Goal: Obtain resource: Download file/media

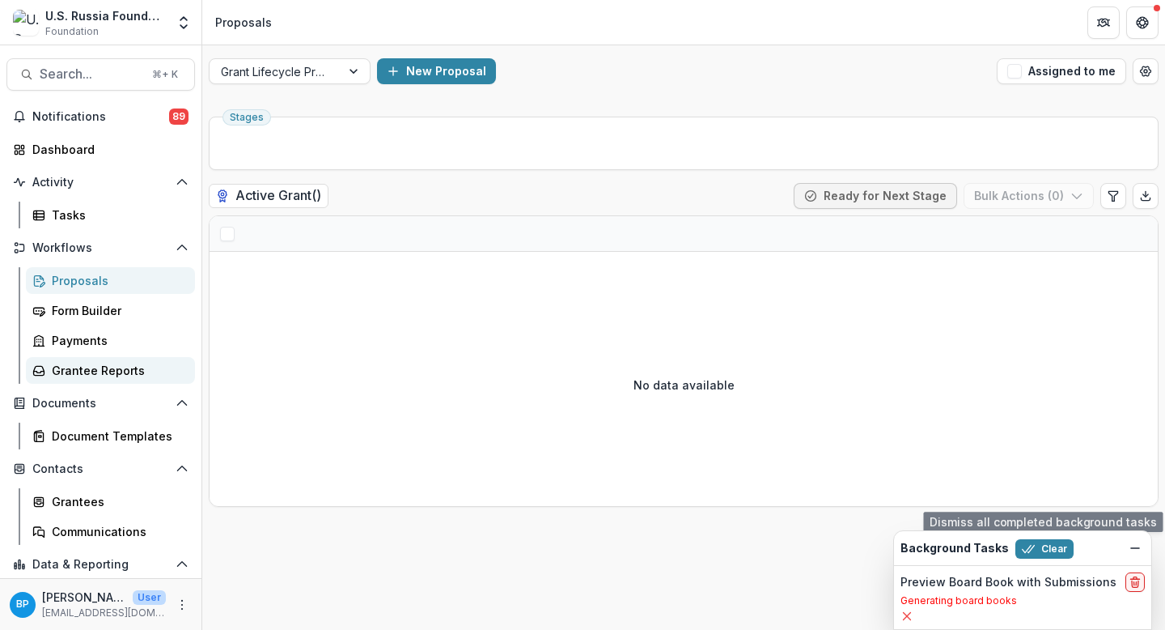
click at [912, 617] on icon at bounding box center [907, 615] width 13 height 13
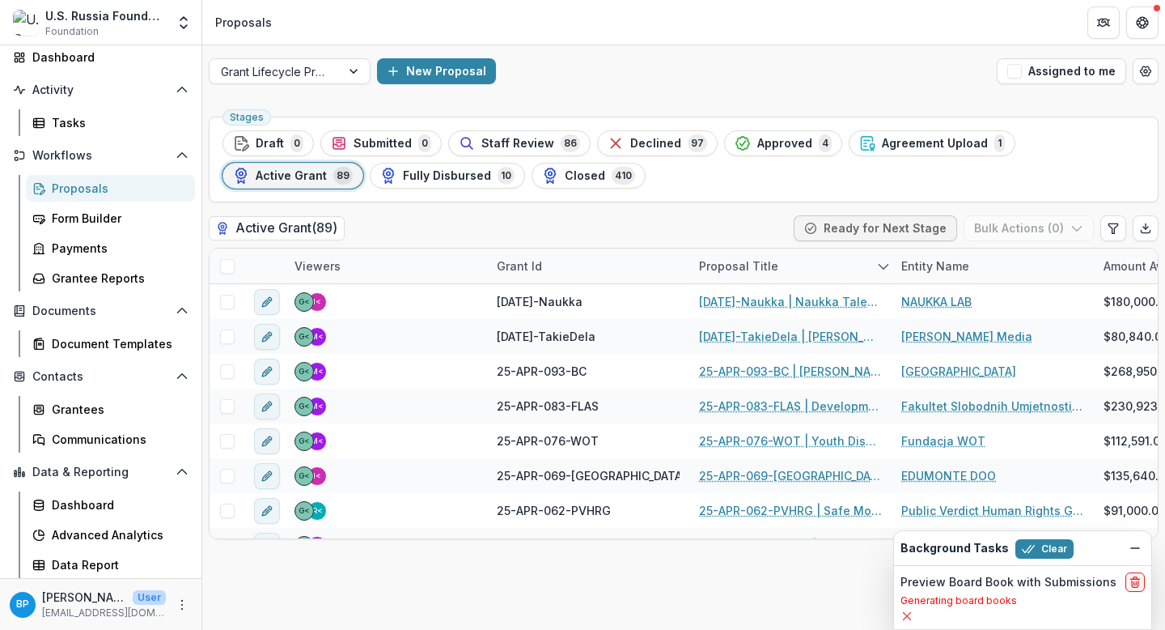
scroll to position [17, 0]
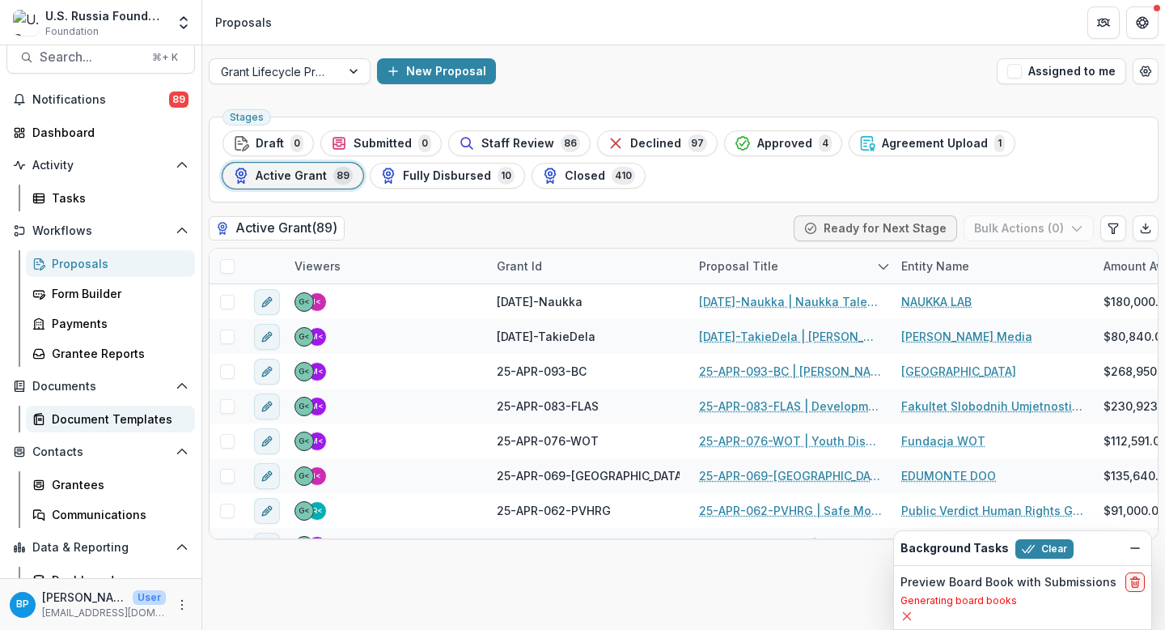
click at [102, 420] on div "Document Templates" at bounding box center [117, 418] width 130 height 17
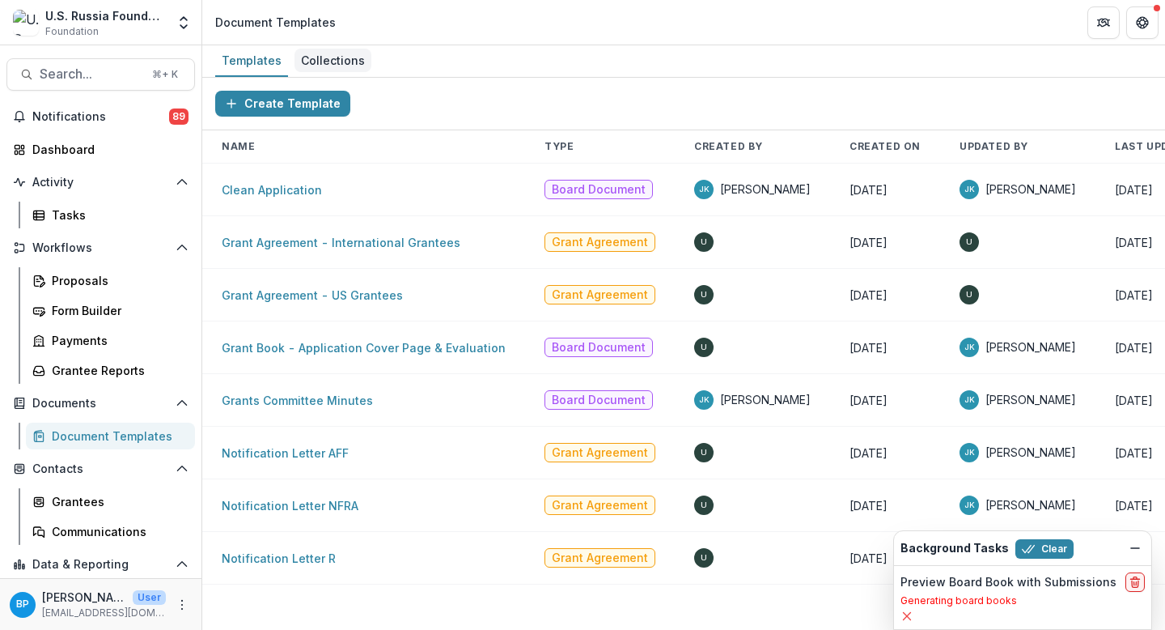
click at [346, 65] on div "Collections" at bounding box center [333, 60] width 77 height 23
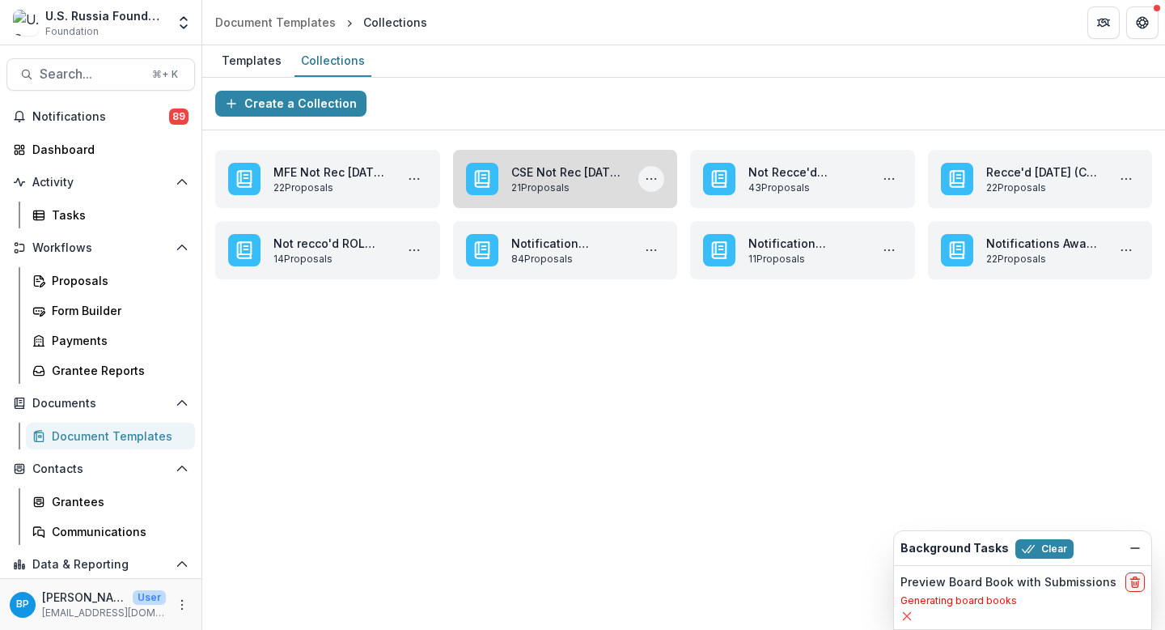
click at [643, 178] on button "More CSE Not Rec Oct '25 Applications Actions" at bounding box center [651, 179] width 26 height 26
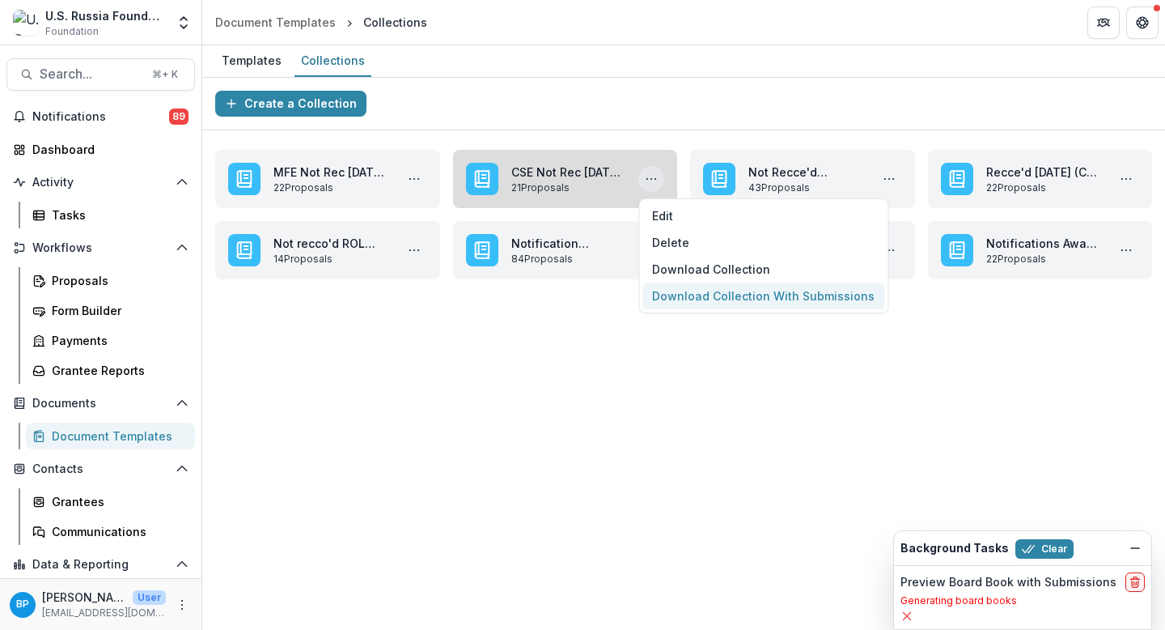
click at [681, 293] on button "Download Collection With Submissions" at bounding box center [764, 295] width 242 height 27
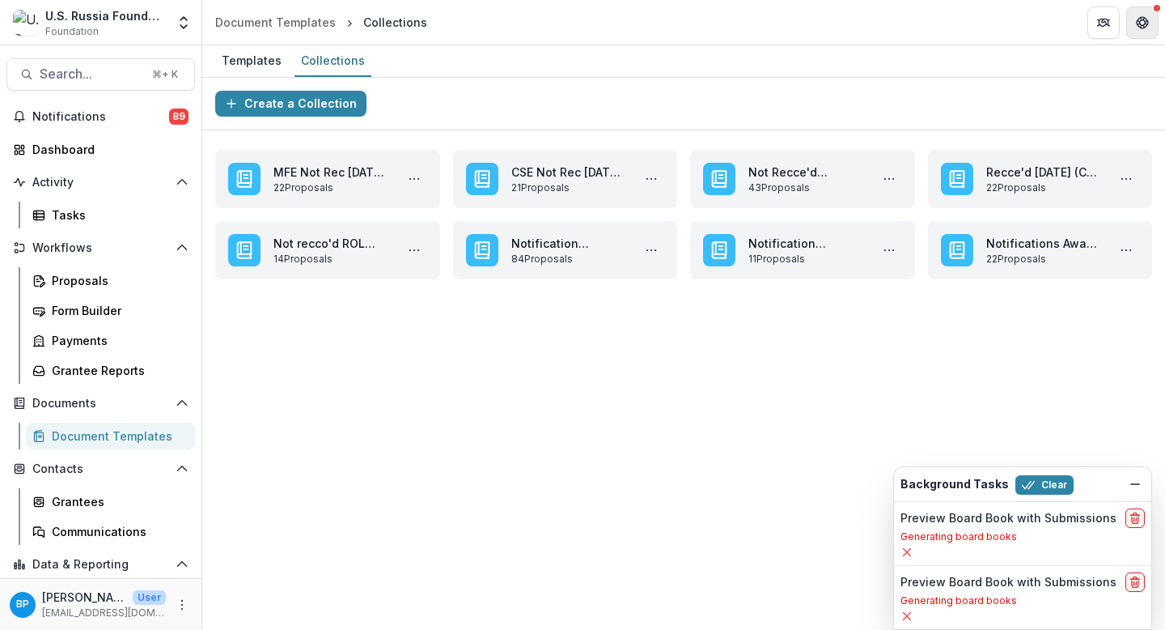
click at [1149, 22] on button "Get Help" at bounding box center [1142, 22] width 32 height 32
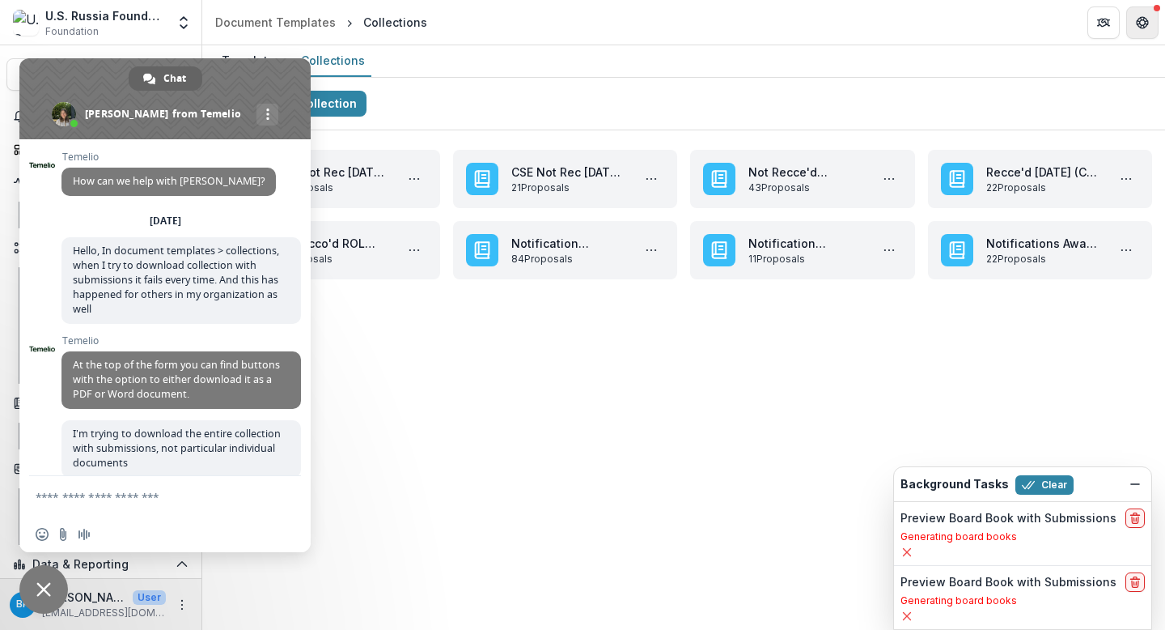
scroll to position [849, 0]
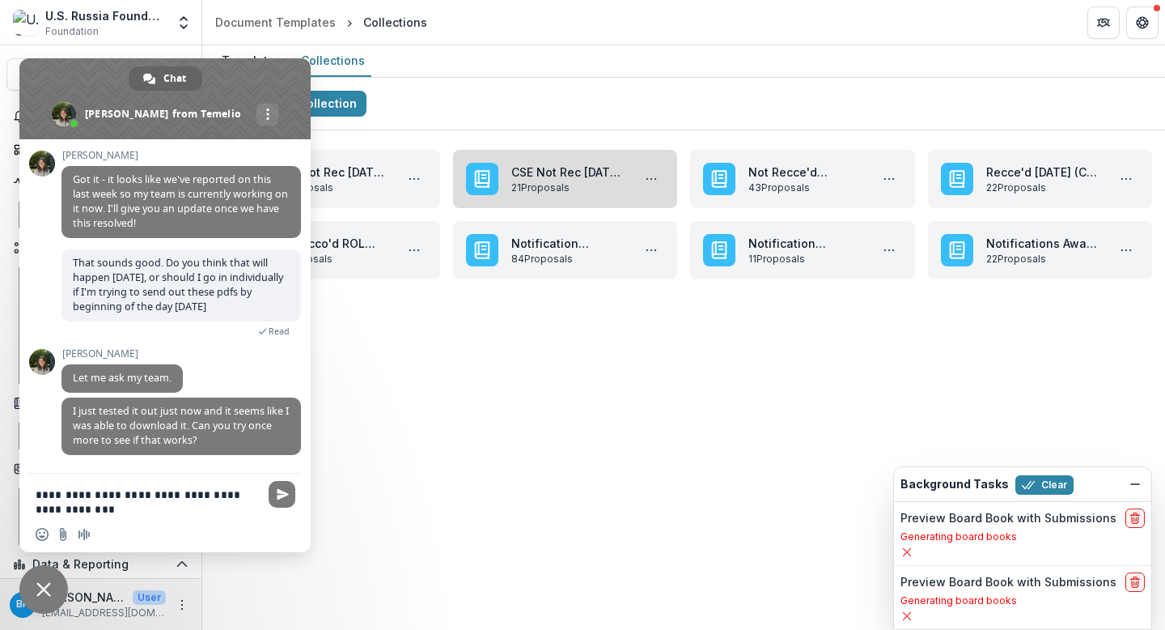
type textarea "**********"
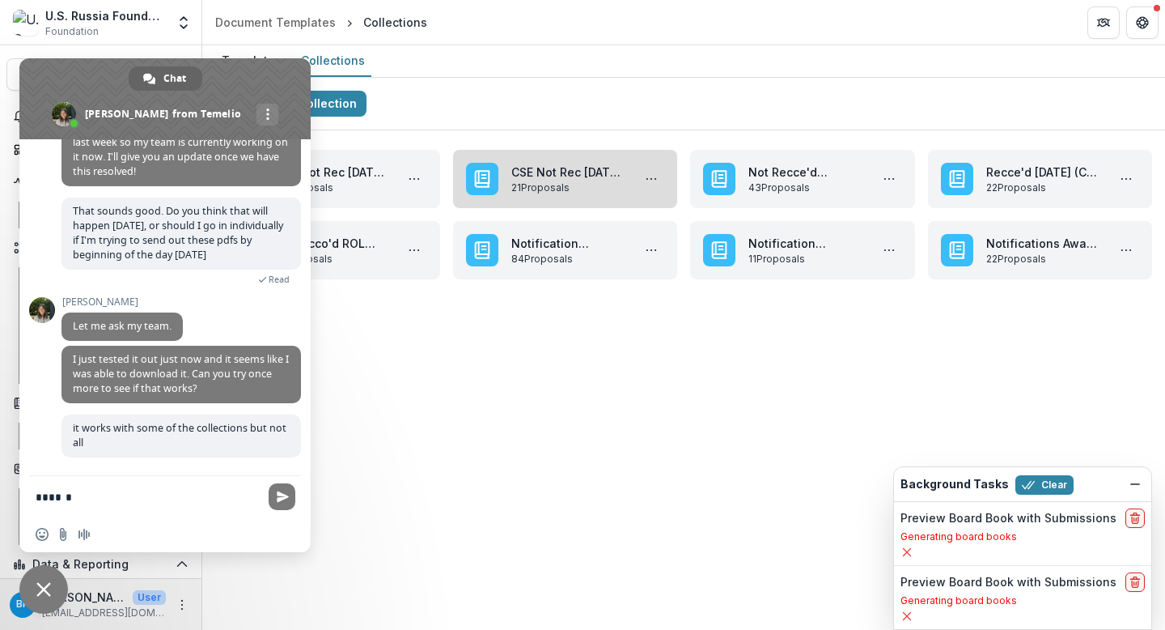
scroll to position [904, 0]
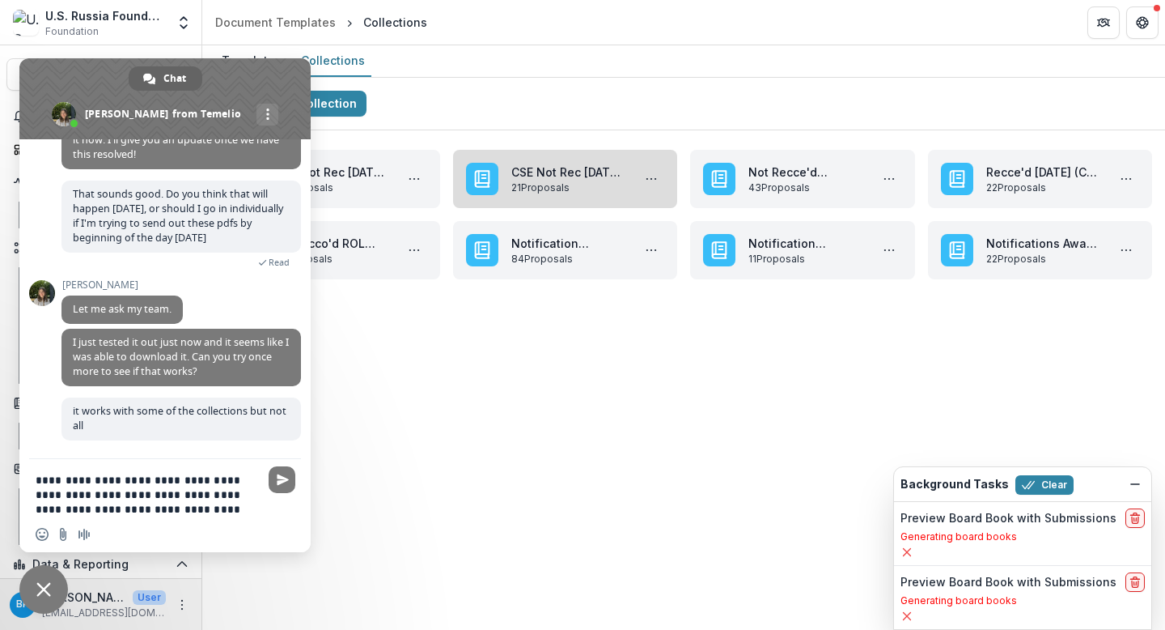
type textarea "**********"
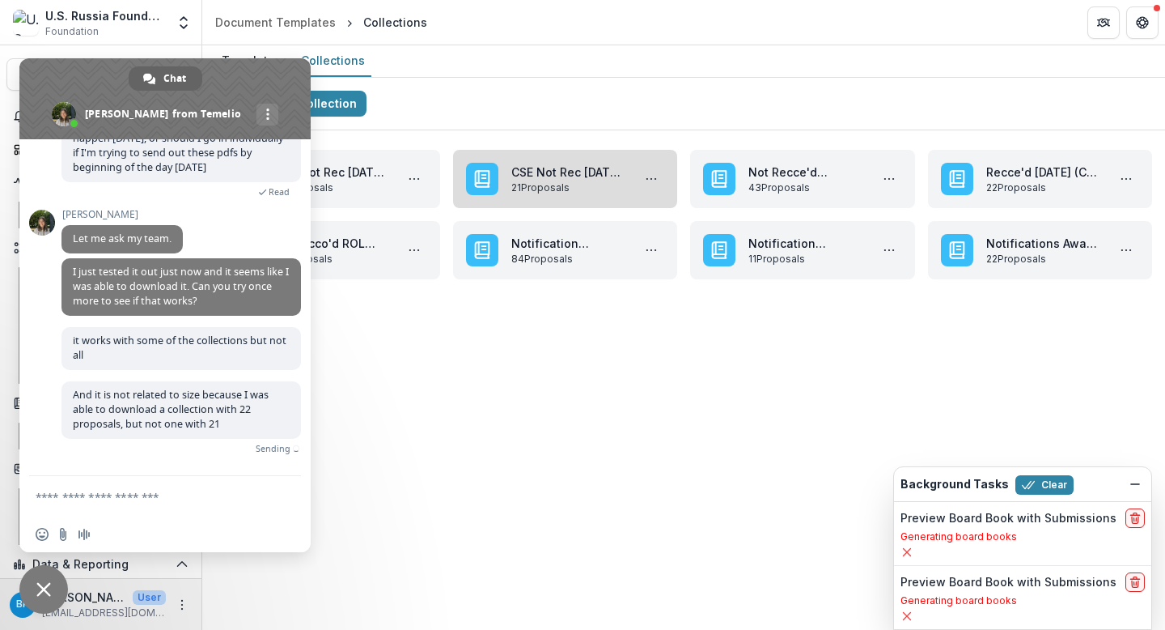
scroll to position [968, 0]
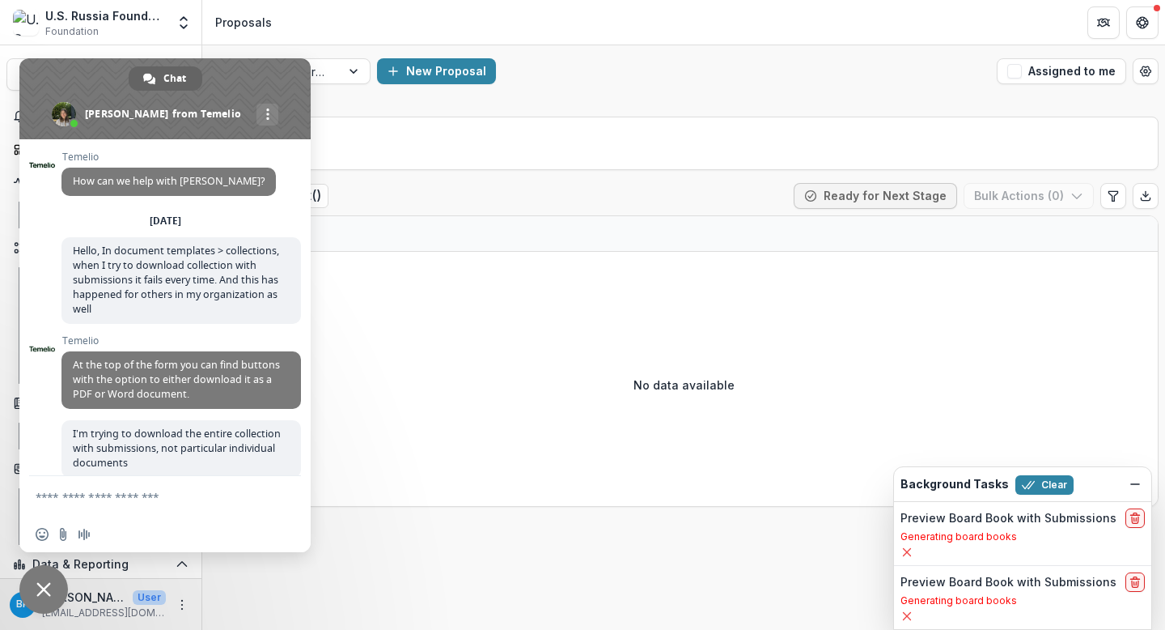
scroll to position [1039, 0]
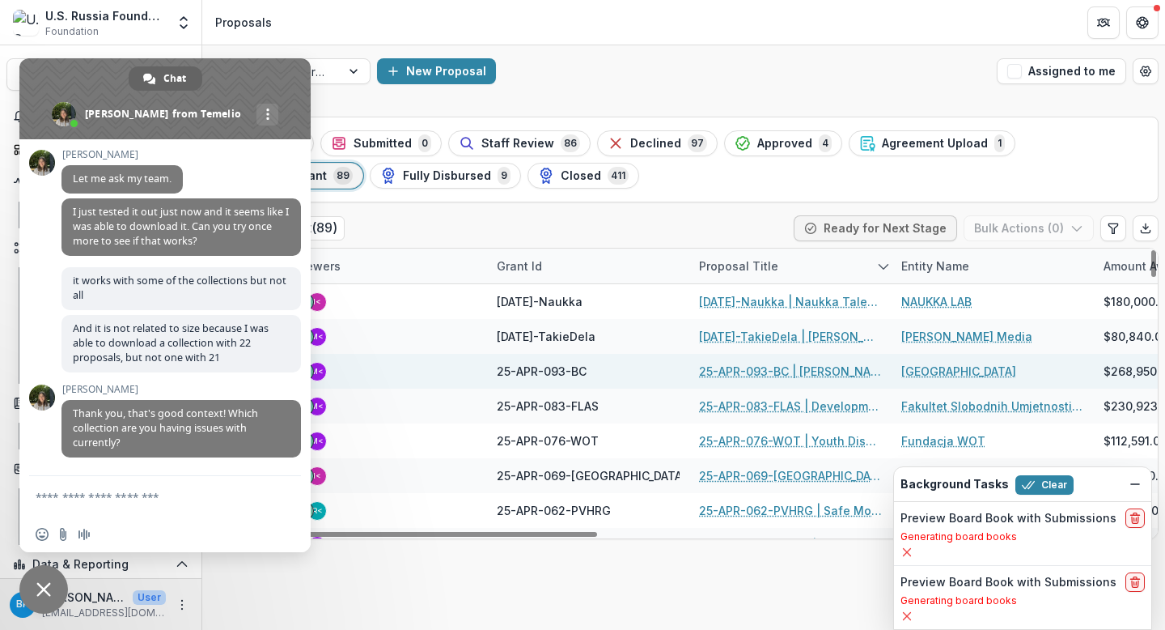
click at [474, 371] on div "M< G<" at bounding box center [386, 371] width 202 height 35
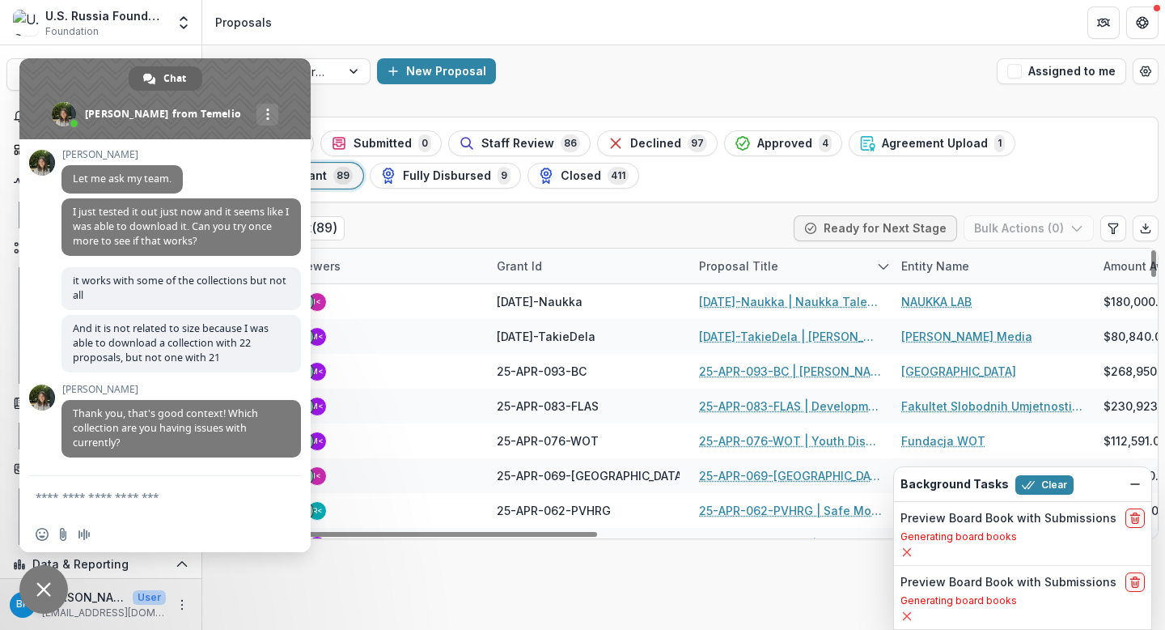
click at [430, 603] on div "Stages Draft 0 Submitted 0 Staff Review 86 Declined 97 Approved 4 Agreement Upl…" at bounding box center [683, 370] width 963 height 520
click at [47, 589] on span "Close chat" at bounding box center [43, 589] width 15 height 15
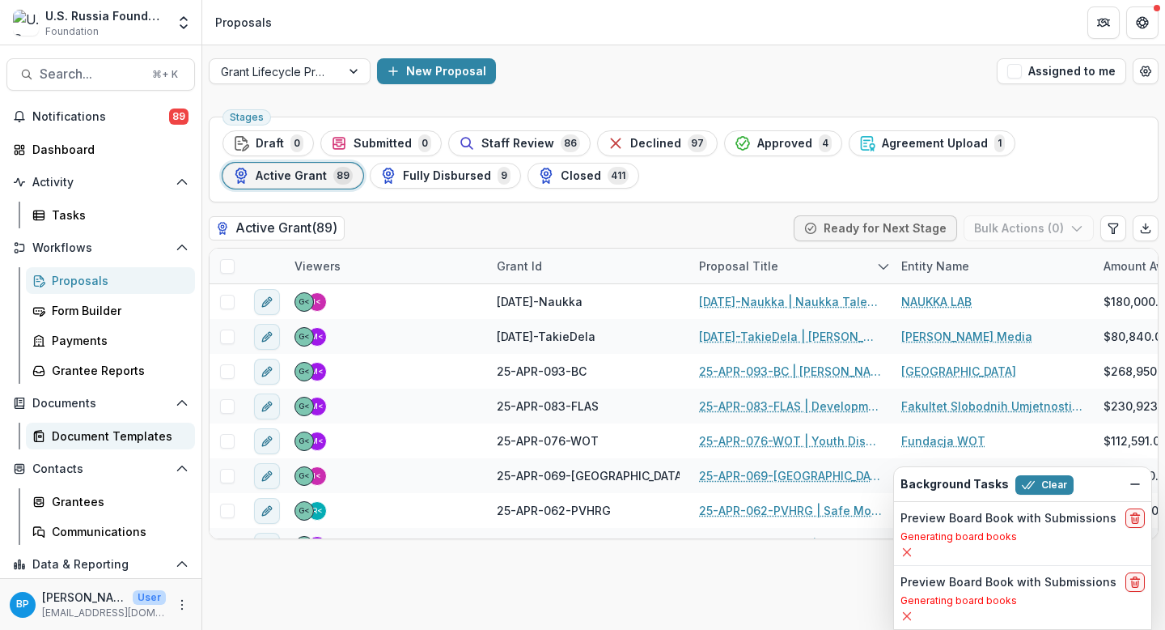
click at [116, 441] on div "Document Templates" at bounding box center [117, 435] width 130 height 17
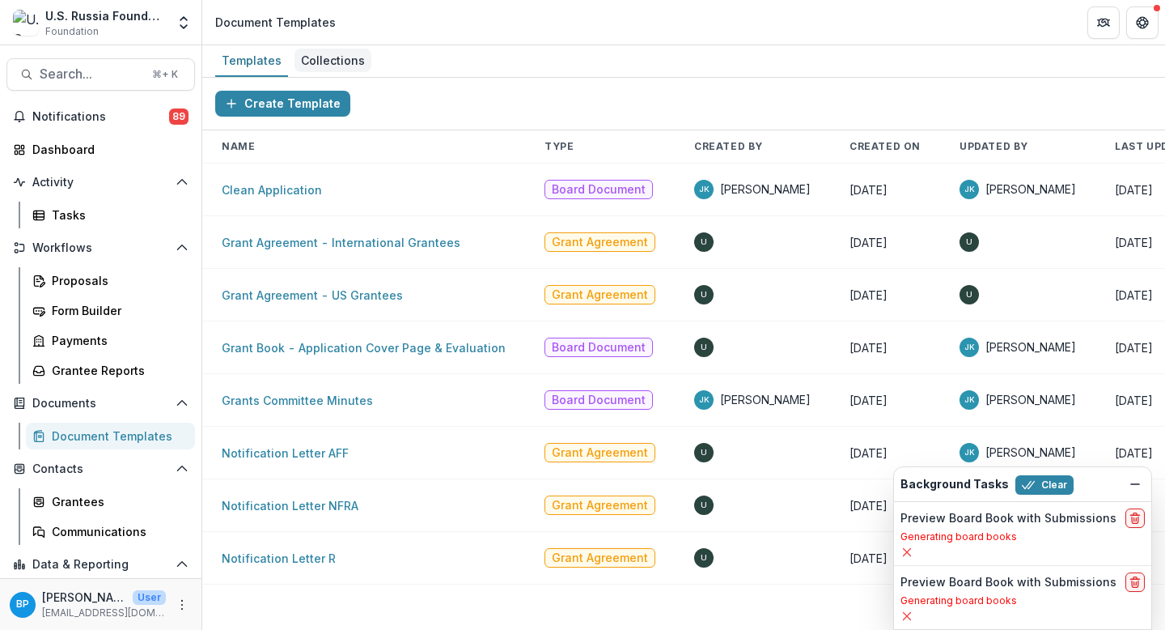
click at [312, 55] on div "Collections" at bounding box center [333, 60] width 77 height 23
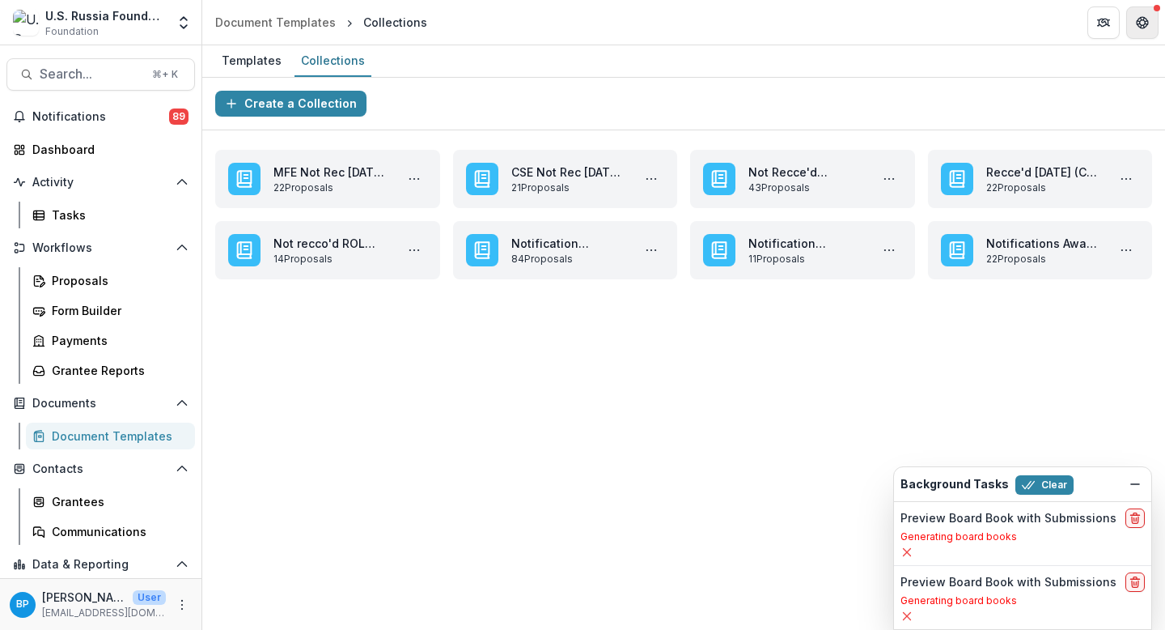
click at [986, 36] on button "Get Help" at bounding box center [1142, 22] width 32 height 32
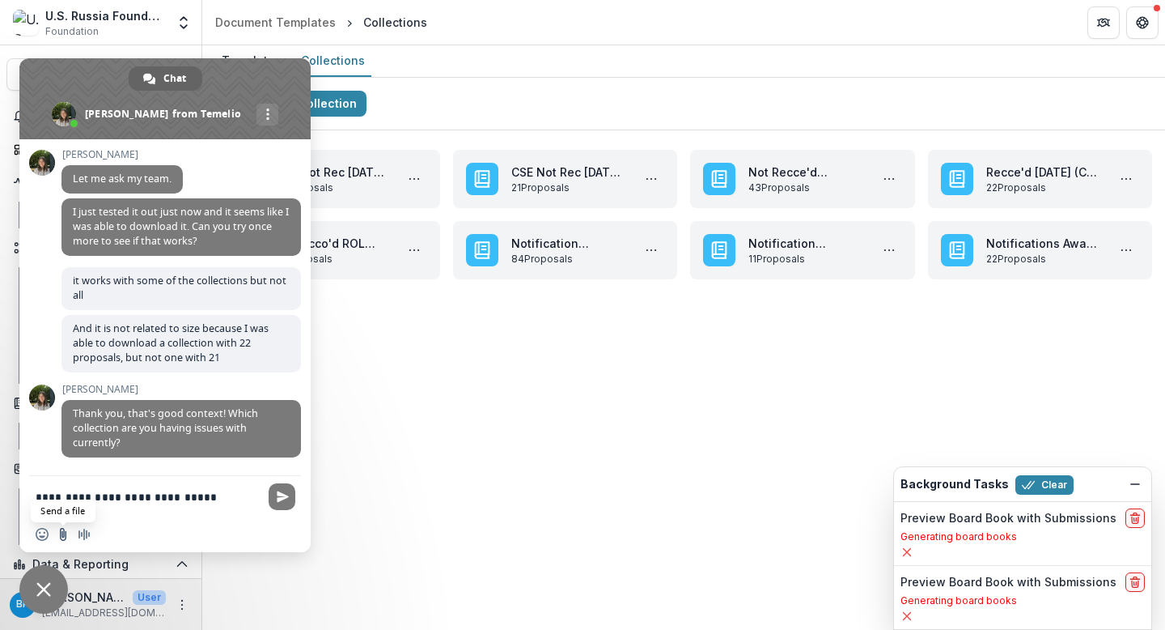
type textarea "**********"
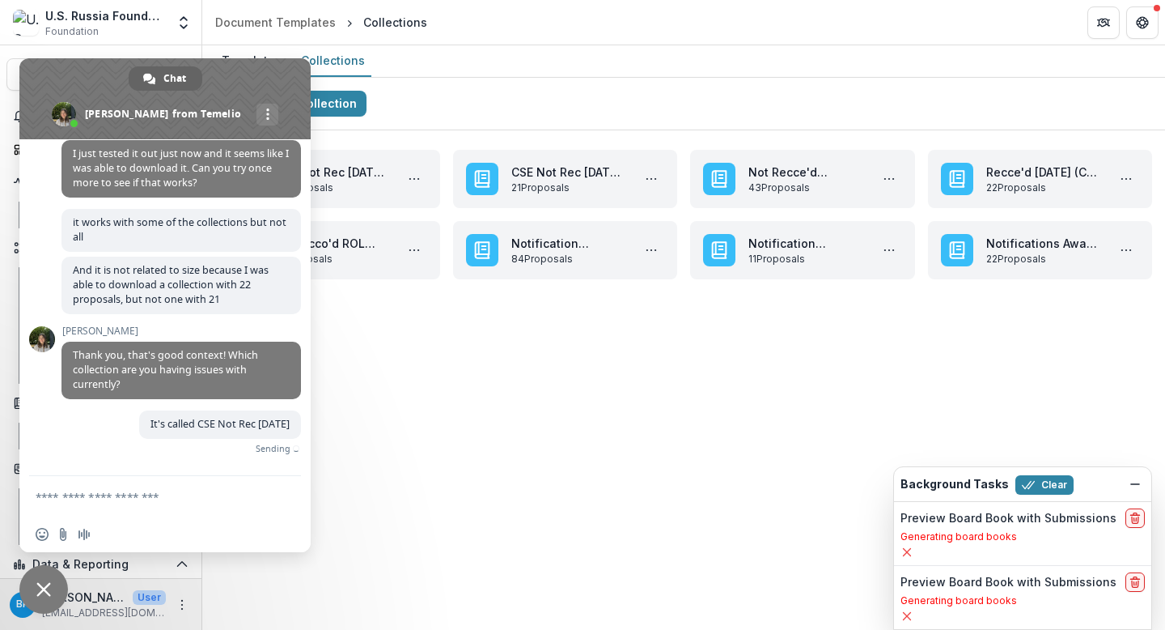
scroll to position [1079, 0]
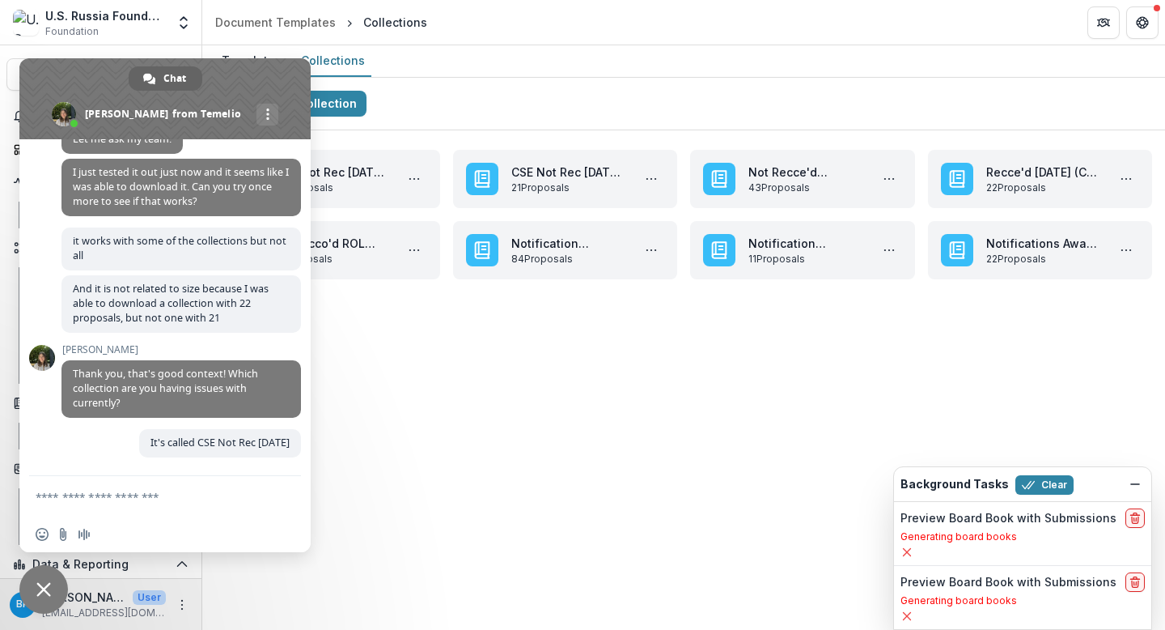
click at [48, 590] on span "Close chat" at bounding box center [43, 589] width 15 height 15
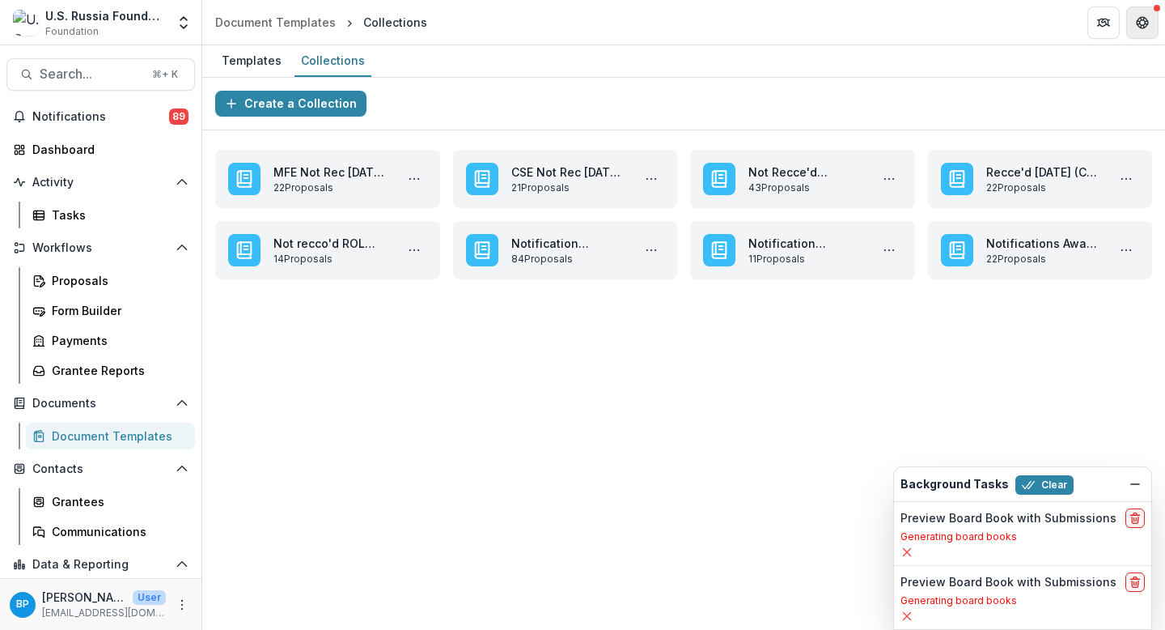
click at [986, 12] on button "Get Help" at bounding box center [1142, 22] width 32 height 32
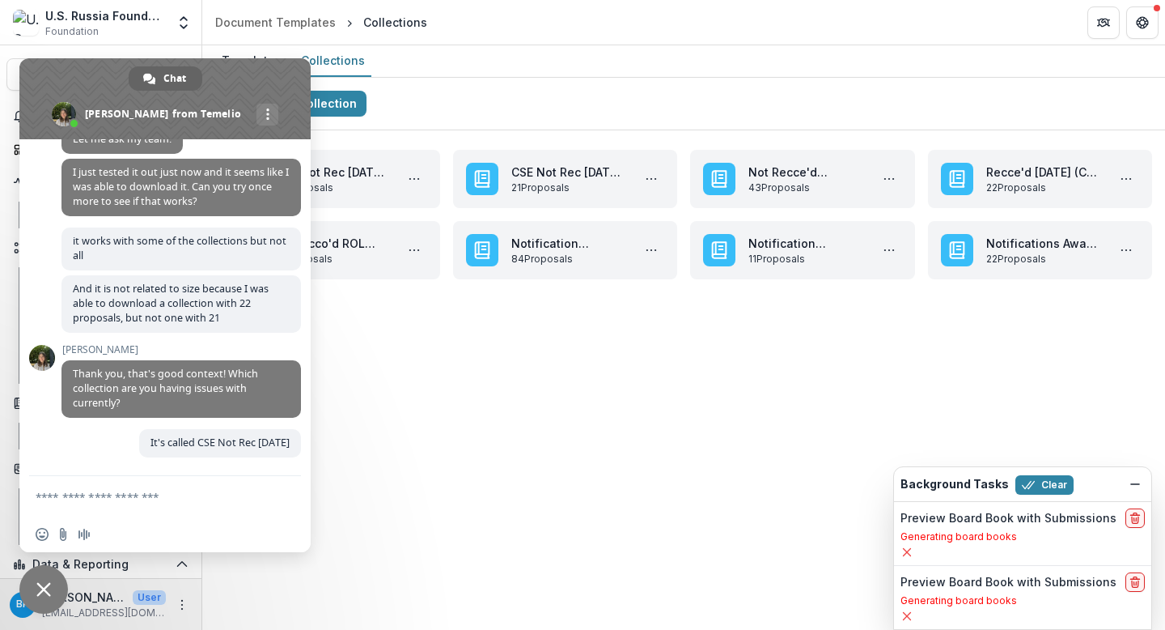
click at [58, 583] on span "Close chat" at bounding box center [43, 589] width 49 height 49
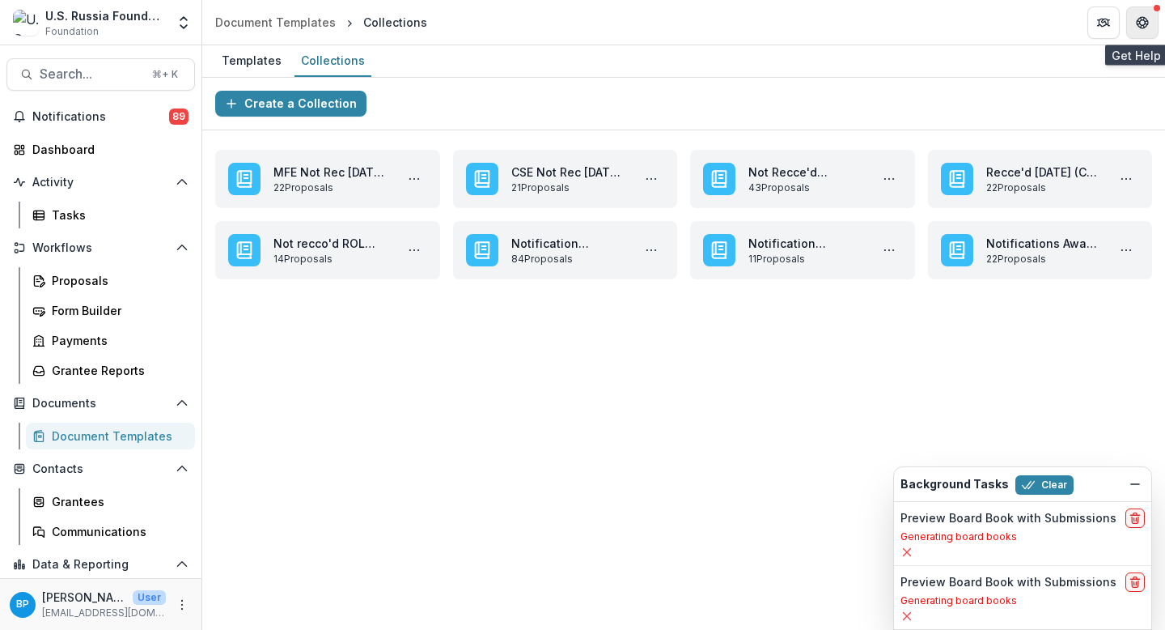
click at [986, 17] on icon "Get Help" at bounding box center [1142, 22] width 13 height 13
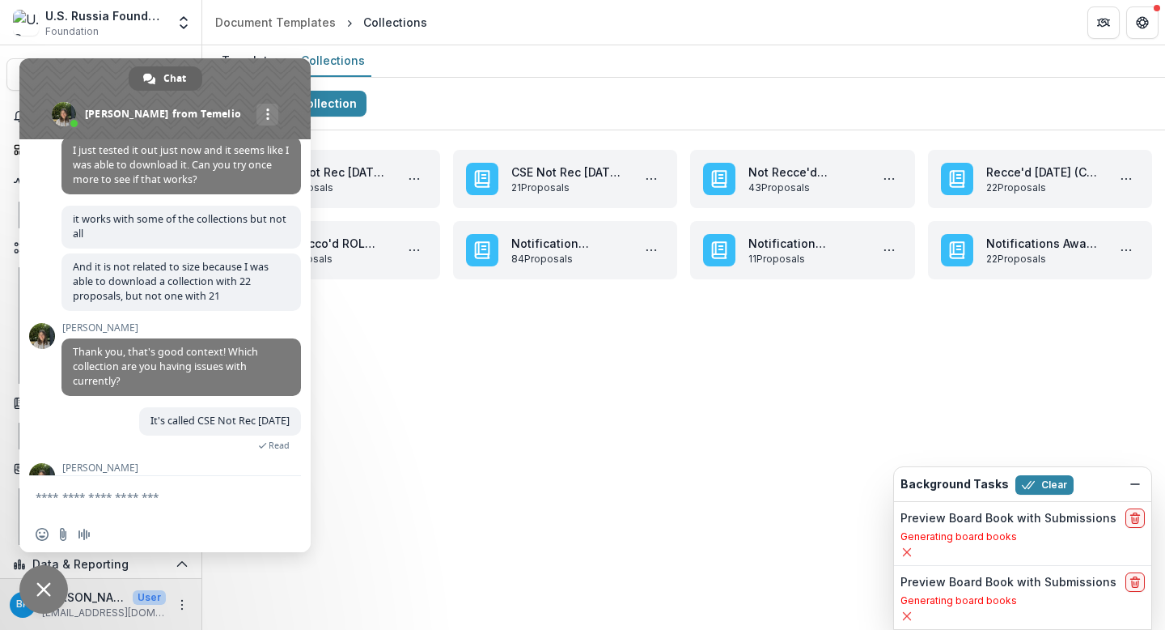
scroll to position [1165, 0]
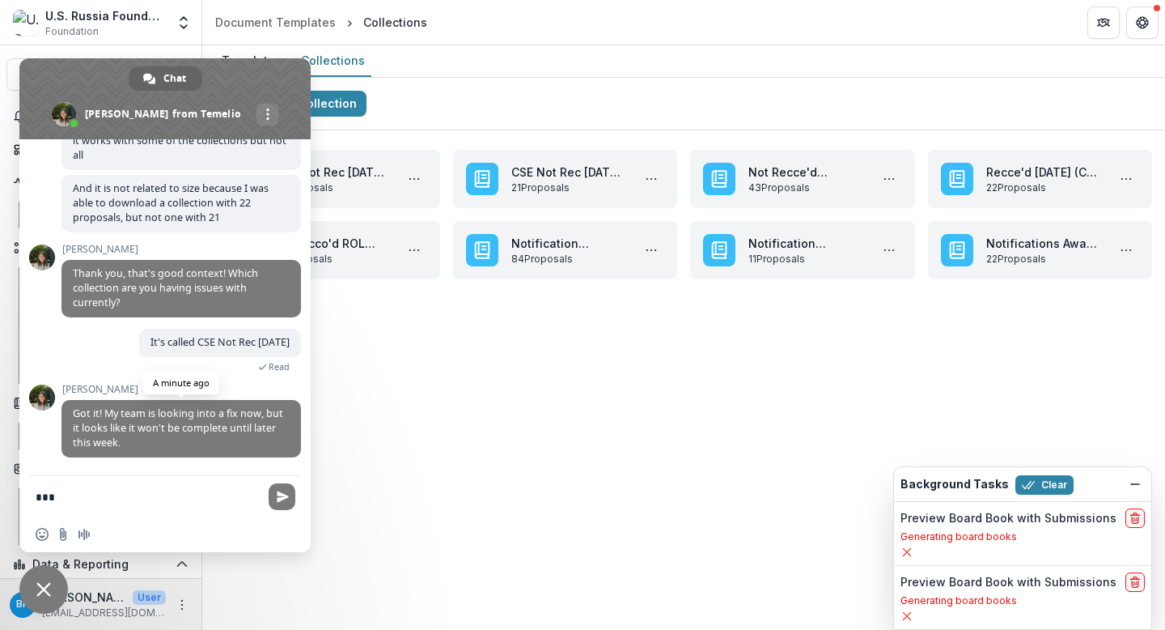
type textarea "****"
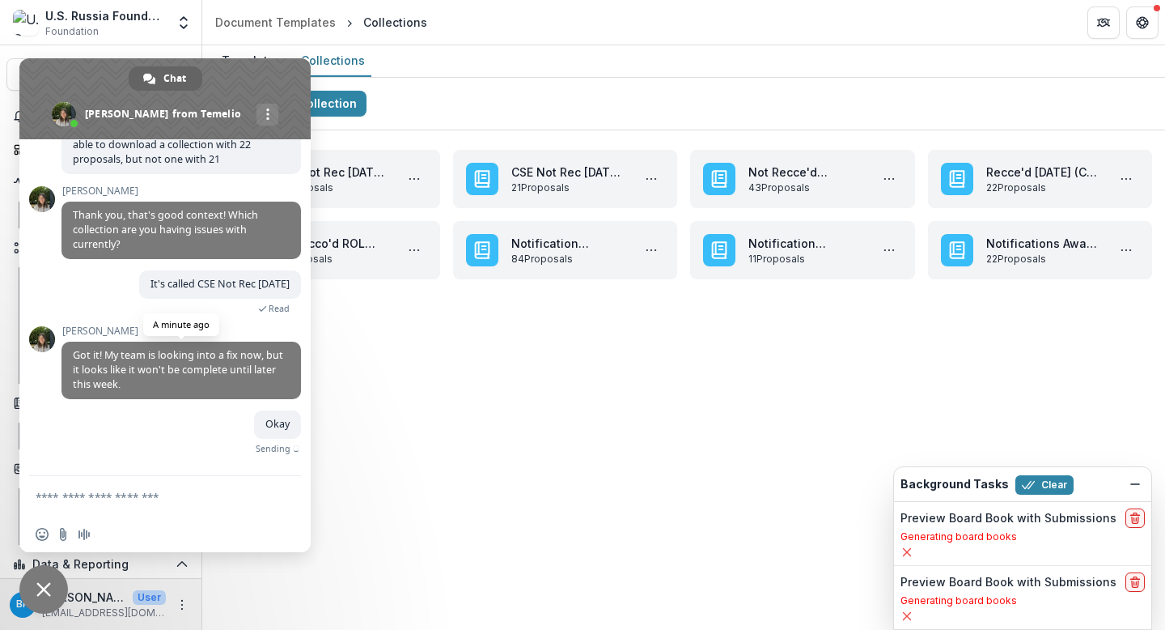
scroll to position [1205, 0]
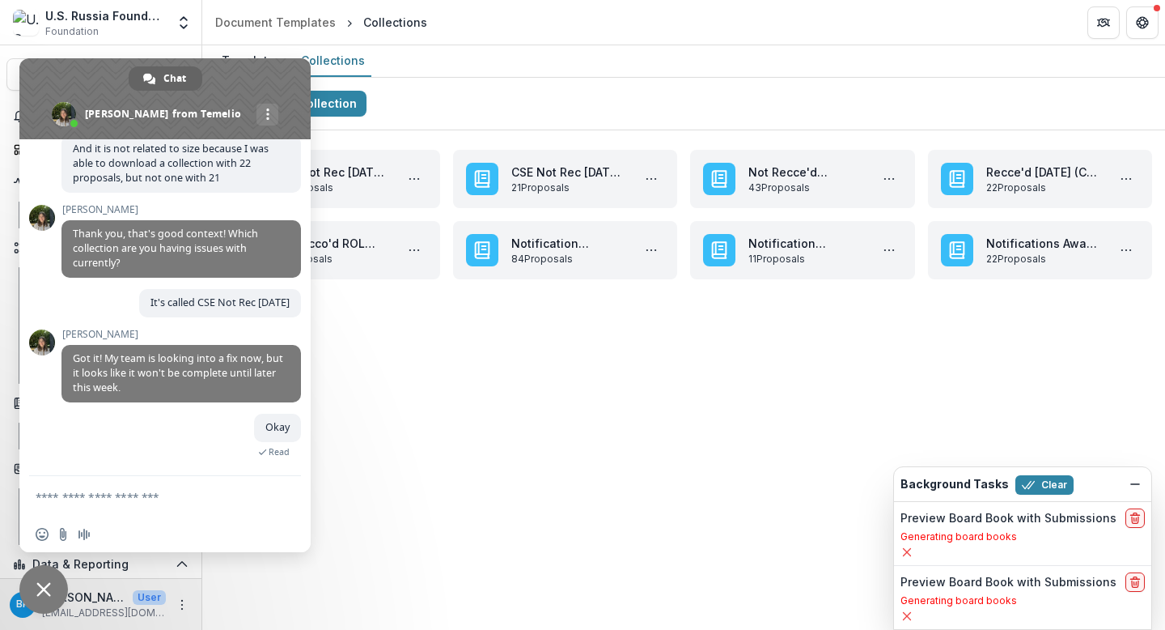
click at [566, 91] on div "Create a Collection" at bounding box center [683, 104] width 963 height 53
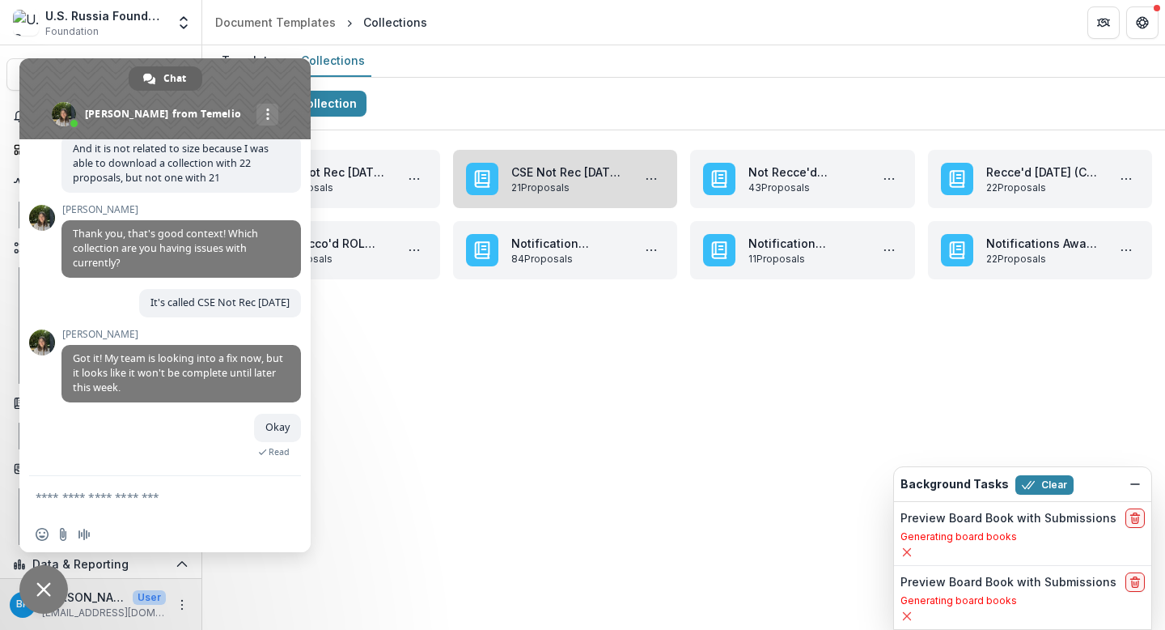
click at [553, 166] on link "CSE Not Rec [DATE] Applications" at bounding box center [568, 171] width 115 height 17
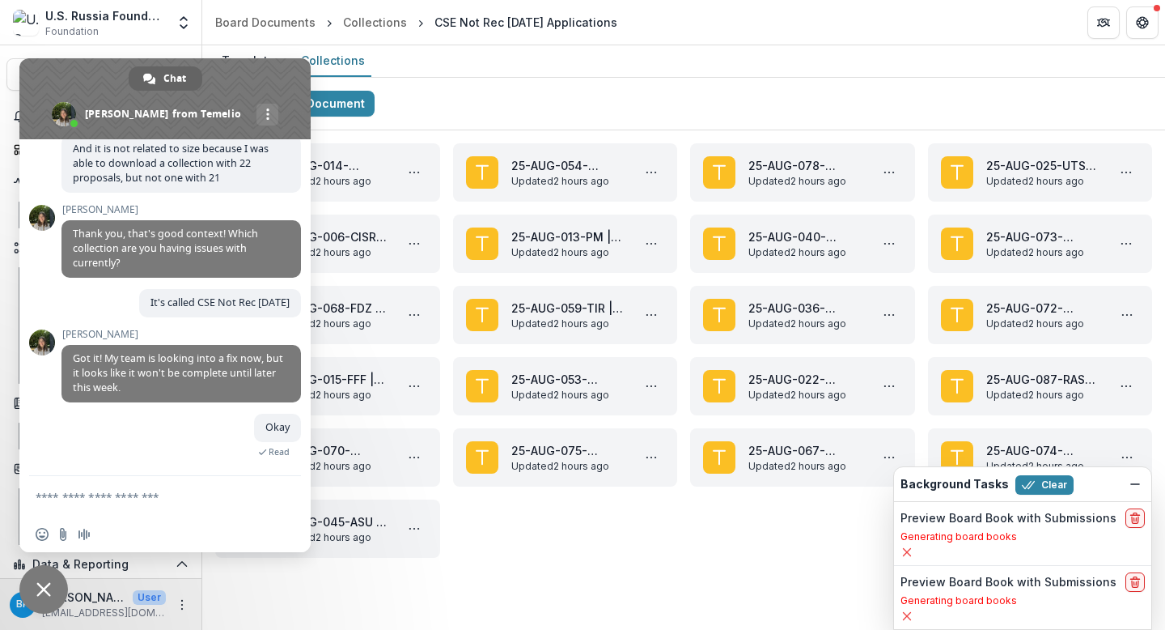
click at [54, 579] on span "Close chat" at bounding box center [43, 589] width 49 height 49
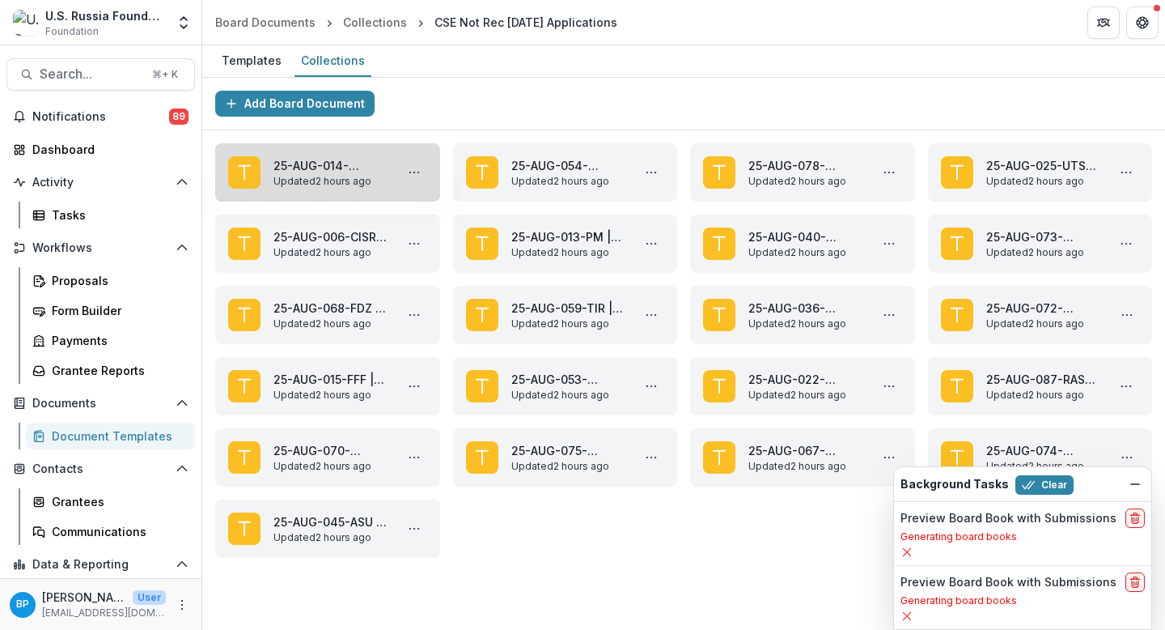
click at [345, 174] on link "25-AUG-014-Nordkonst | Nordkonst - 2025 - Grant Proposal Application ([DATE])" at bounding box center [331, 165] width 115 height 17
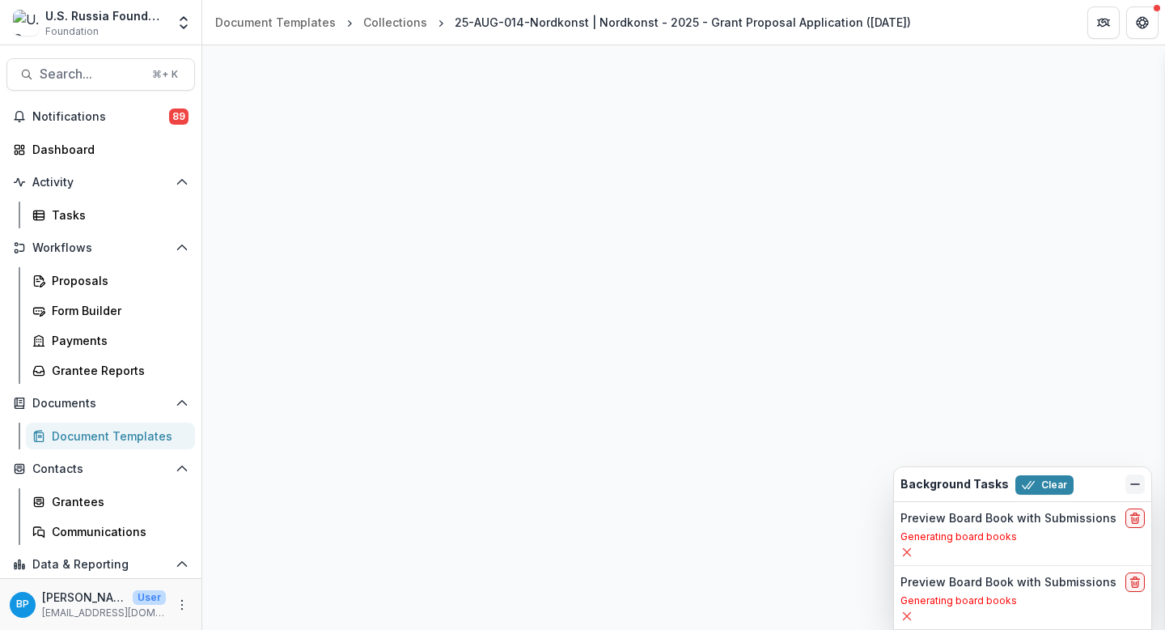
click at [986, 477] on button "Dismiss" at bounding box center [1135, 483] width 19 height 19
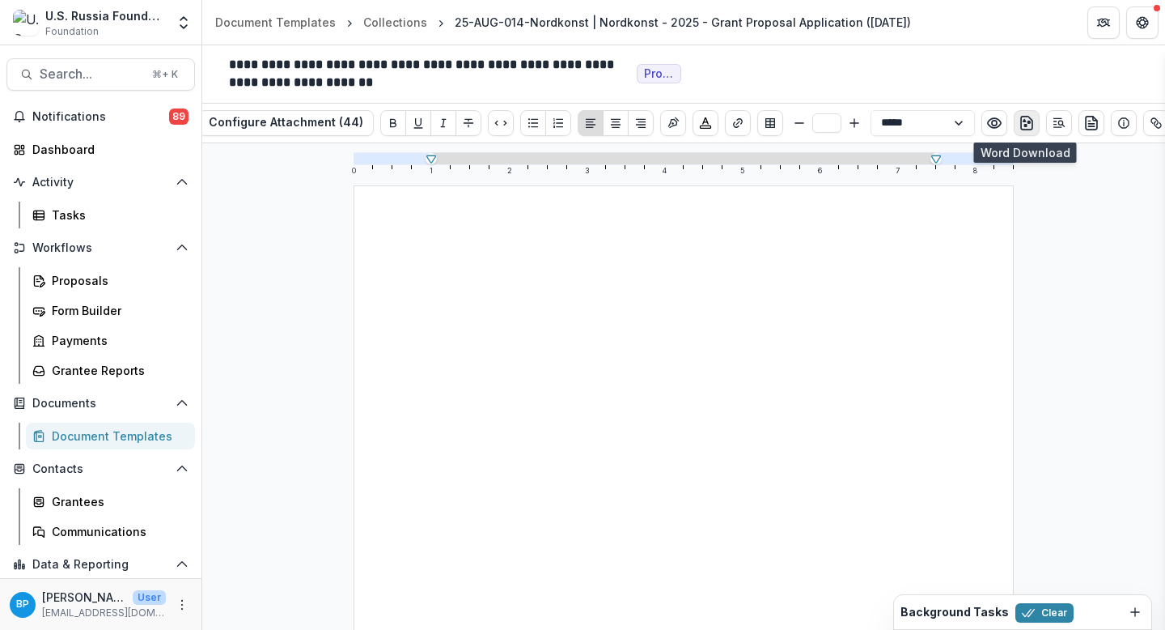
click at [986, 124] on icon "download-word" at bounding box center [1027, 123] width 16 height 16
click at [986, 125] on icon "Preview preview-doc.pdf" at bounding box center [994, 123] width 16 height 16
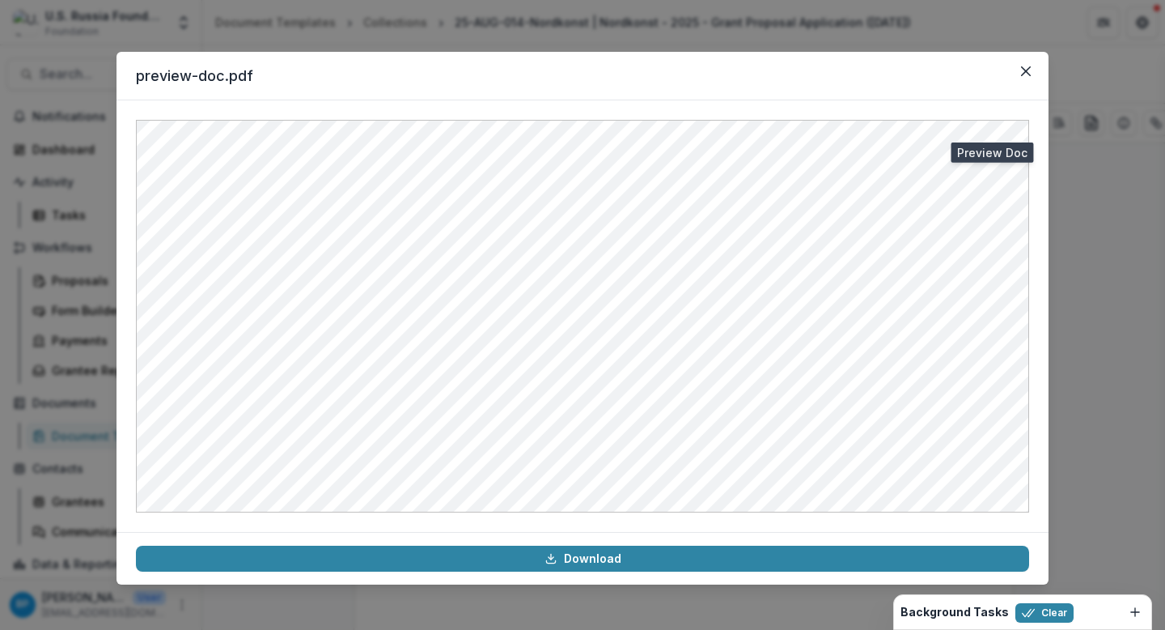
click at [770, 28] on div "preview-doc.pdf Download" at bounding box center [582, 315] width 1165 height 630
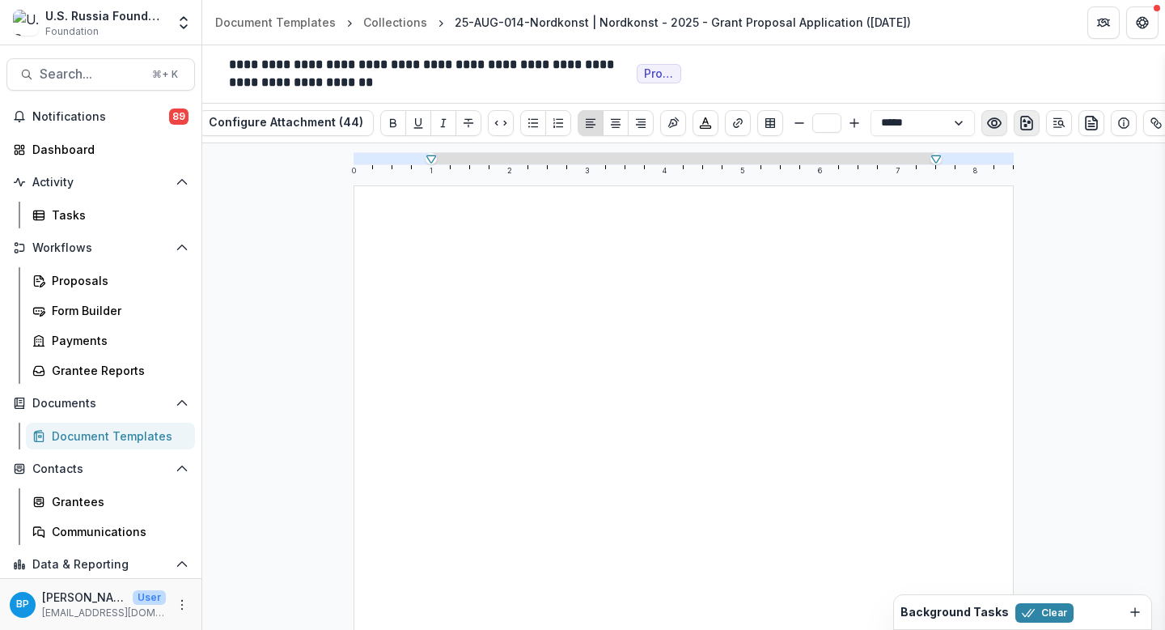
click at [986, 123] on icon "Preview preview-doc.pdf" at bounding box center [994, 123] width 16 height 16
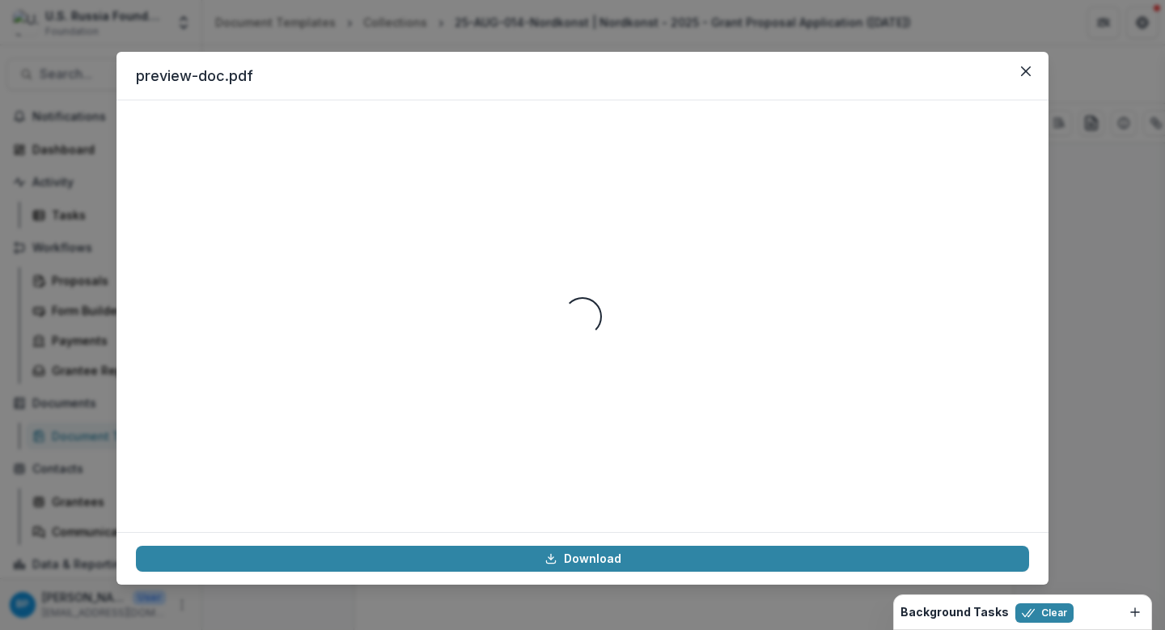
click at [553, 542] on footer "Download" at bounding box center [583, 558] width 932 height 53
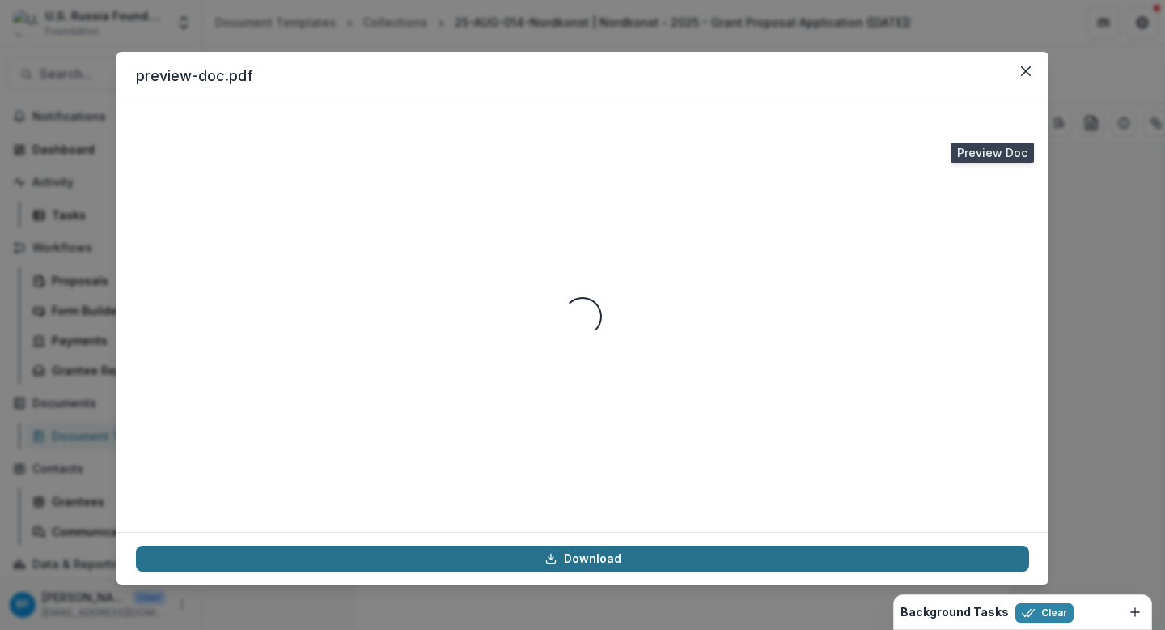
click at [553, 558] on polyline at bounding box center [550, 558] width 5 height 2
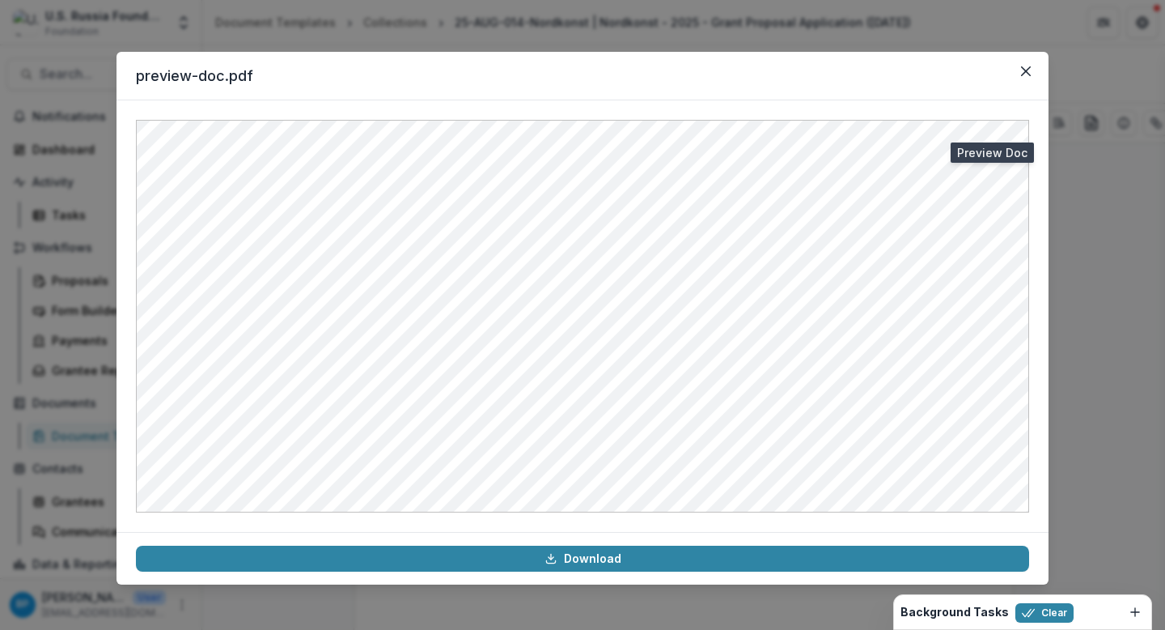
click at [986, 312] on div "preview-doc.pdf Download" at bounding box center [582, 315] width 1165 height 630
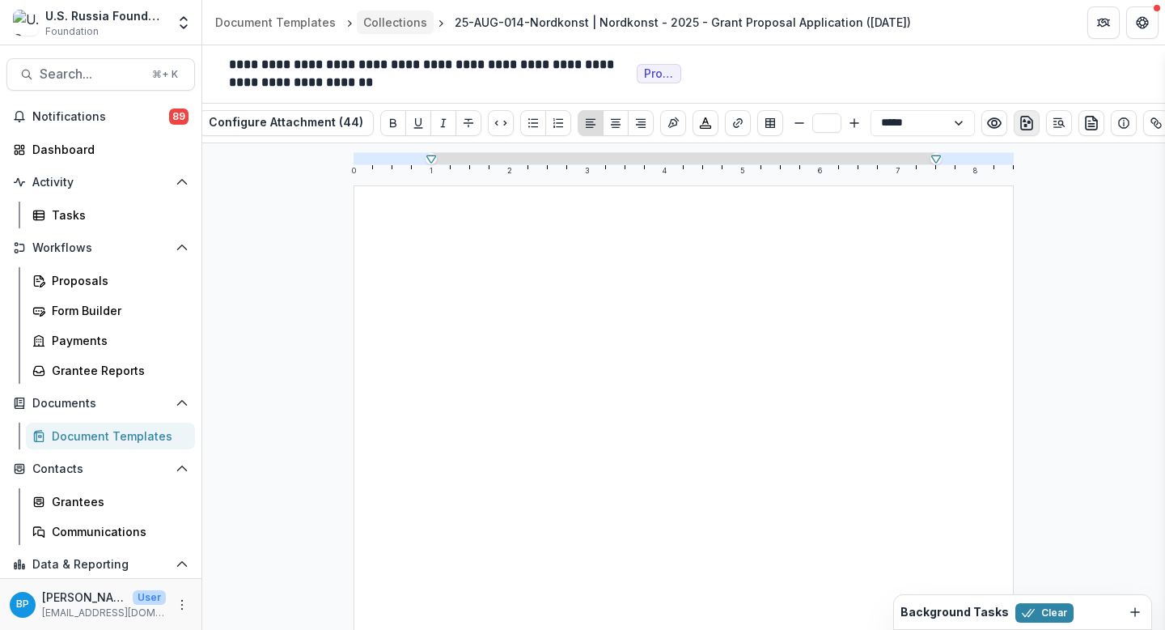
click at [385, 30] on div "Collections" at bounding box center [395, 22] width 64 height 17
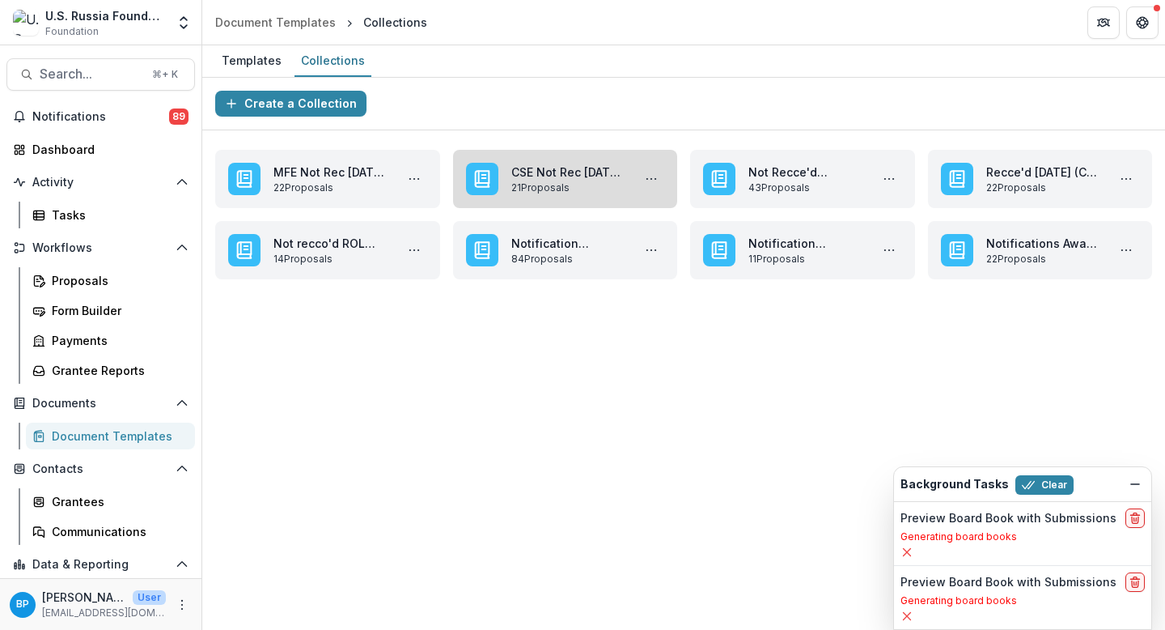
click at [609, 172] on link "CSE Not Rec [DATE] Applications" at bounding box center [568, 171] width 115 height 17
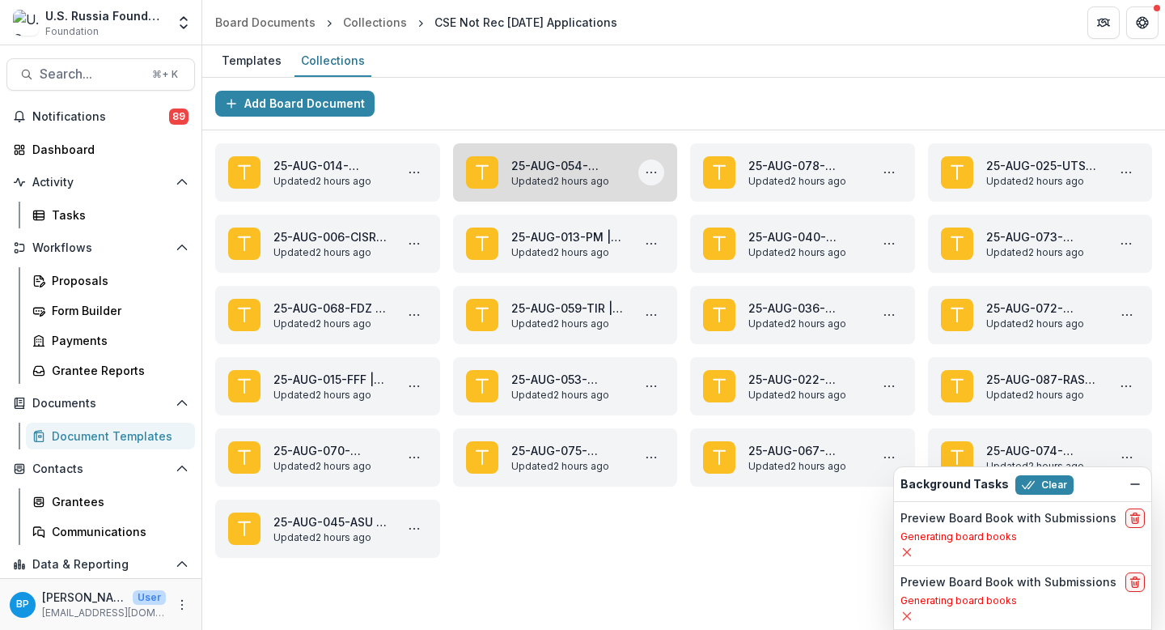
click at [649, 172] on icon "More 25-AUG-054-ACONA | Arms Control Negotiation Academy - 2025 - Grant Proposa…" at bounding box center [651, 172] width 13 height 13
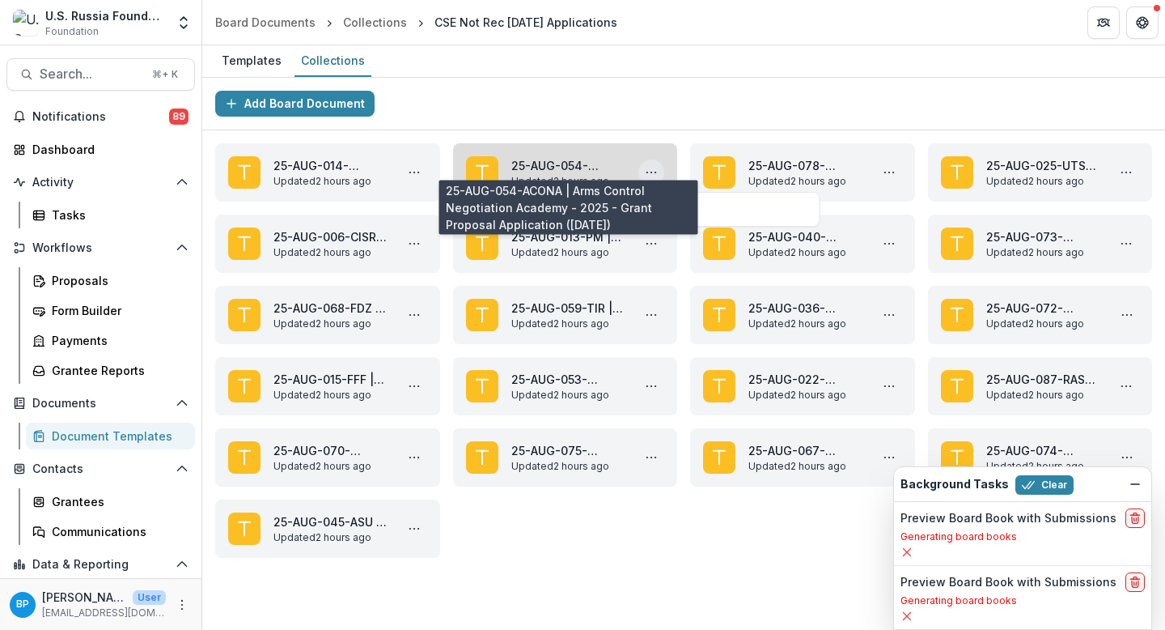
click at [529, 173] on link "25-AUG-054-ACONA | Arms Control Negotiation Academy - 2025 - Grant Proposal App…" at bounding box center [568, 165] width 115 height 17
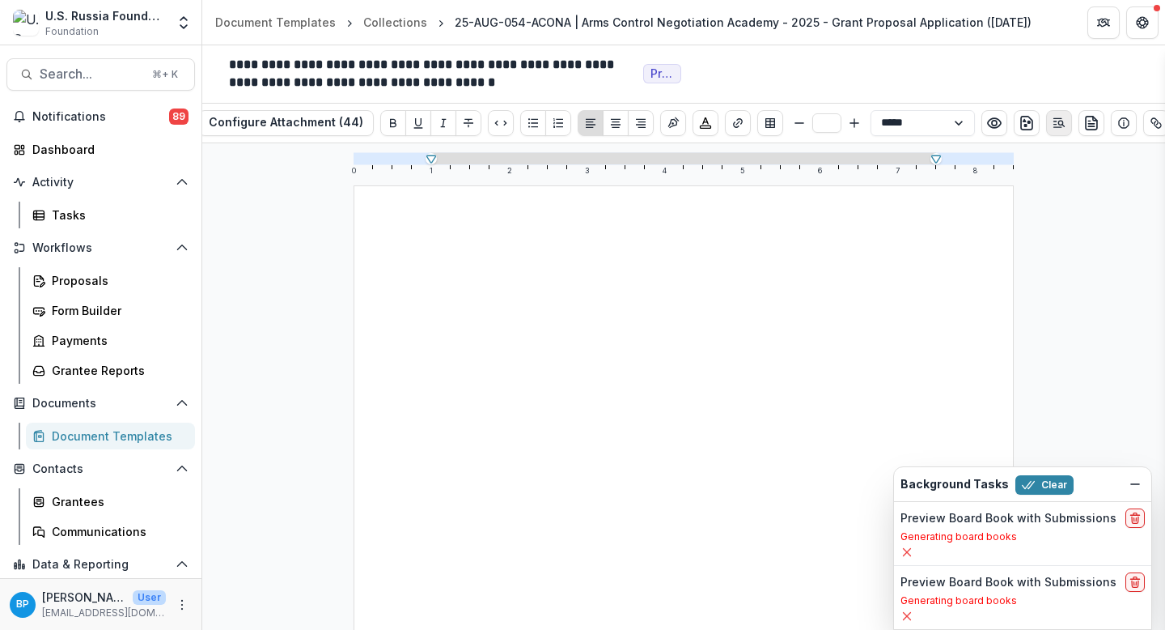
click at [986, 126] on button "Open Editor Sidebar" at bounding box center [1059, 123] width 26 height 26
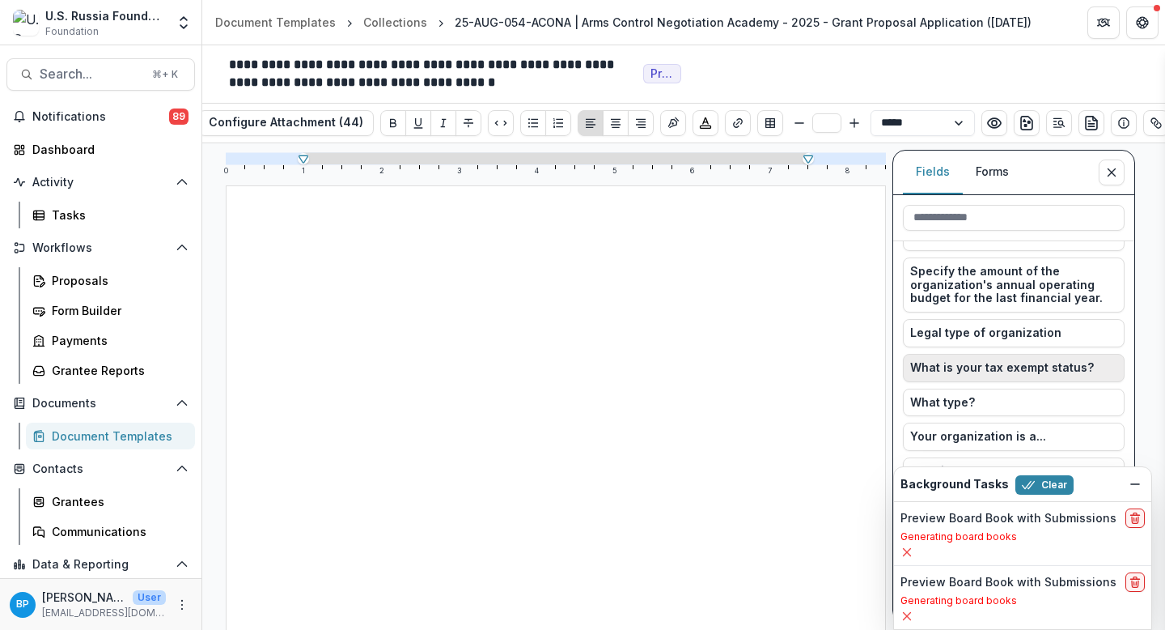
scroll to position [1733, 0]
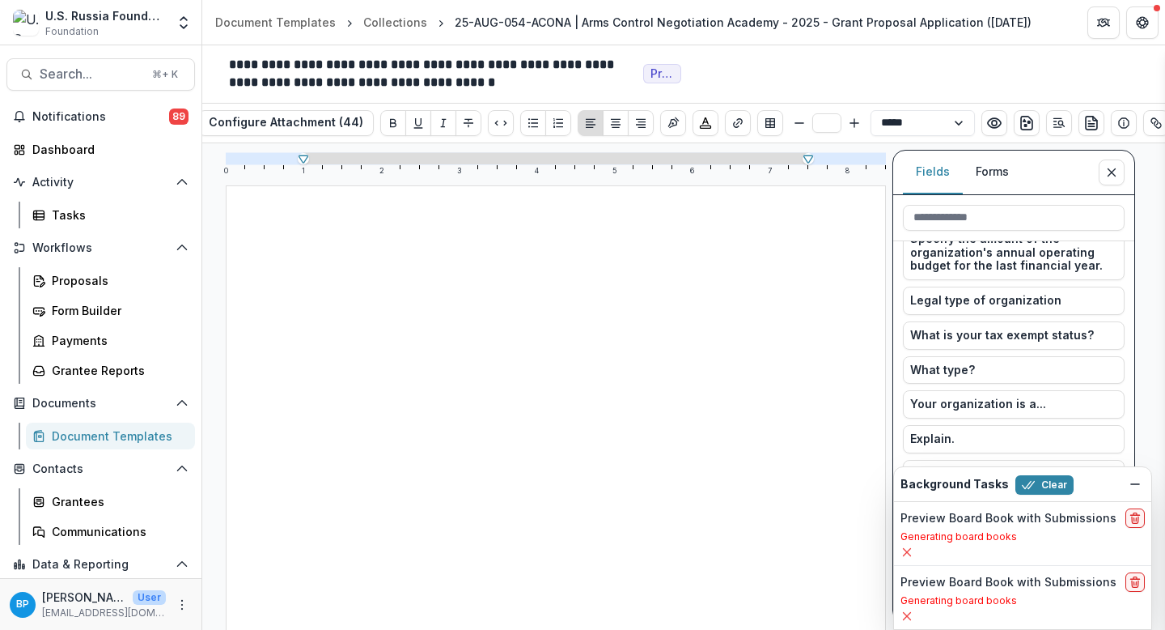
click at [986, 156] on div "Fields Forms" at bounding box center [1013, 173] width 241 height 45
click at [986, 169] on icon "Close sidebar" at bounding box center [1111, 172] width 13 height 13
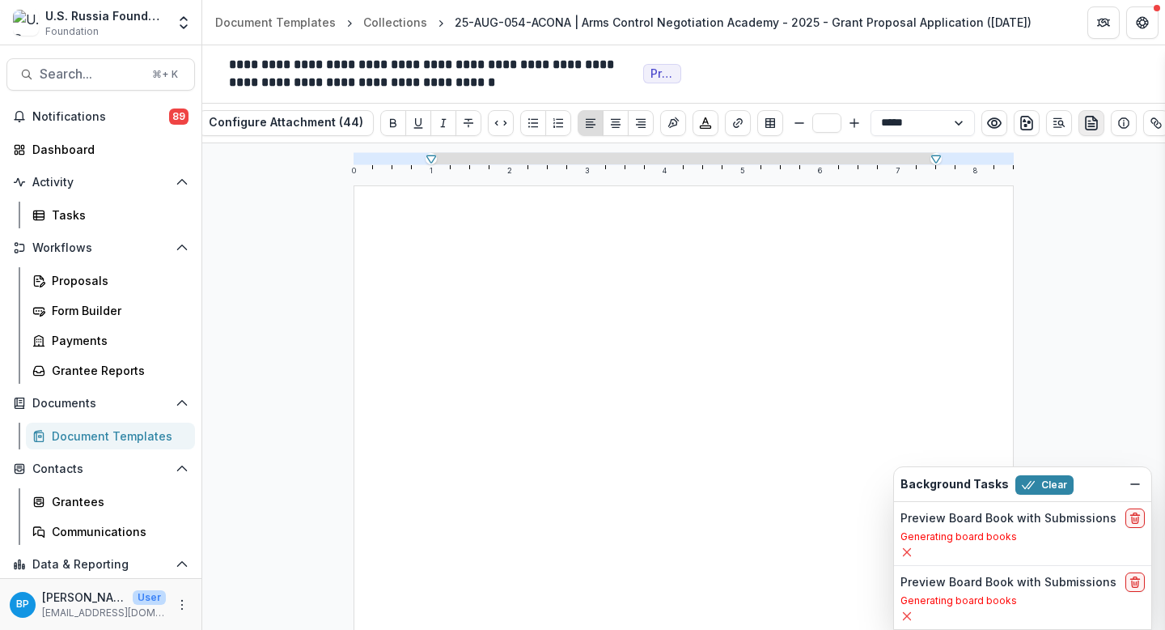
click at [986, 125] on icon "preview-proposal-pdf" at bounding box center [1091, 123] width 11 height 13
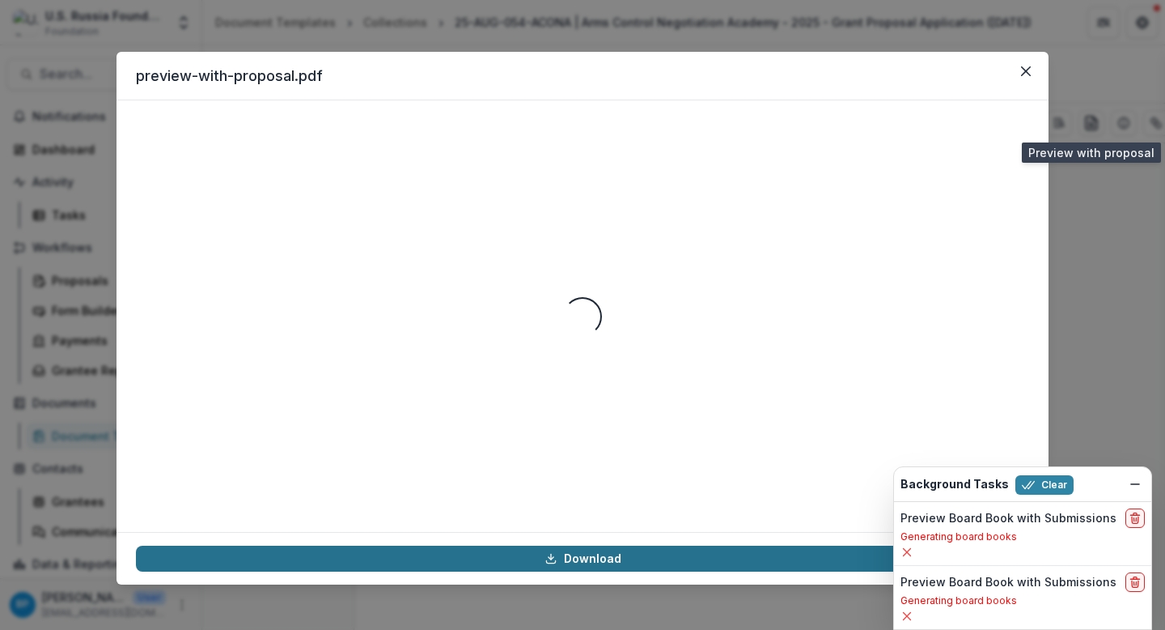
click at [510, 560] on link "Download" at bounding box center [582, 558] width 893 height 26
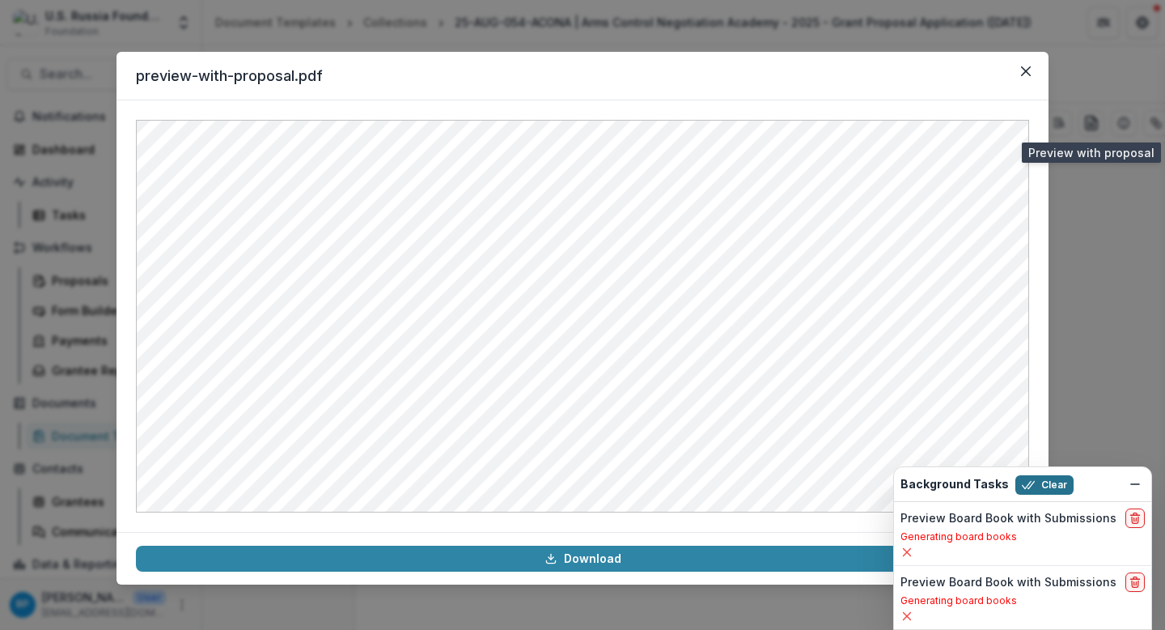
click at [986, 481] on button "Clear" at bounding box center [1045, 484] width 58 height 19
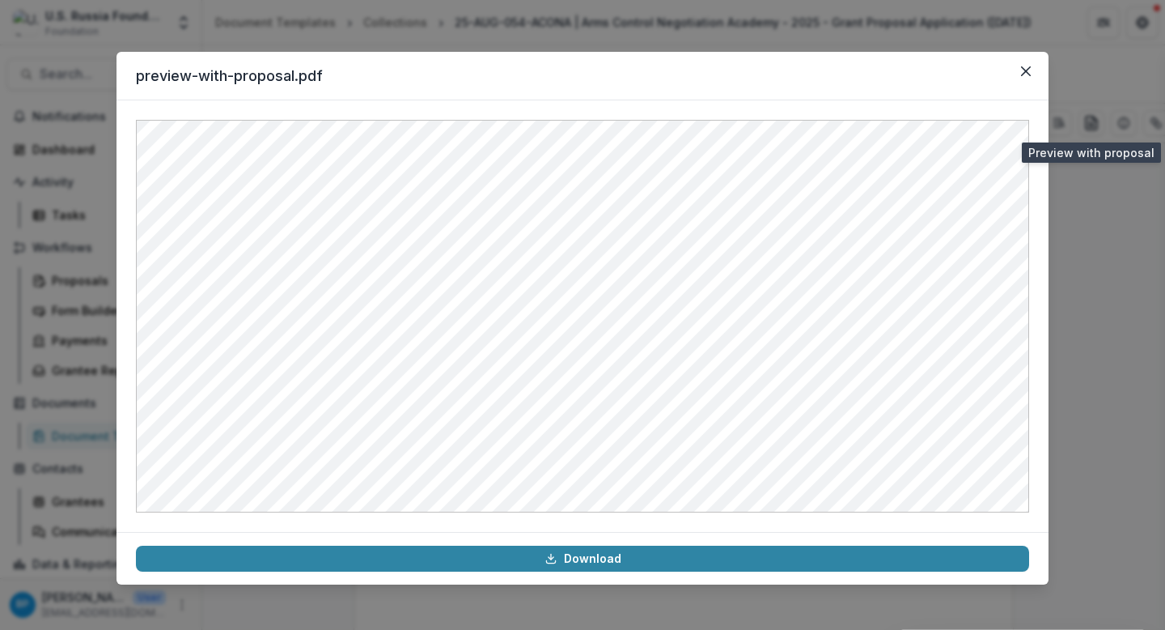
click at [986, 486] on div "preview-with-proposal.pdf Download" at bounding box center [582, 315] width 1165 height 630
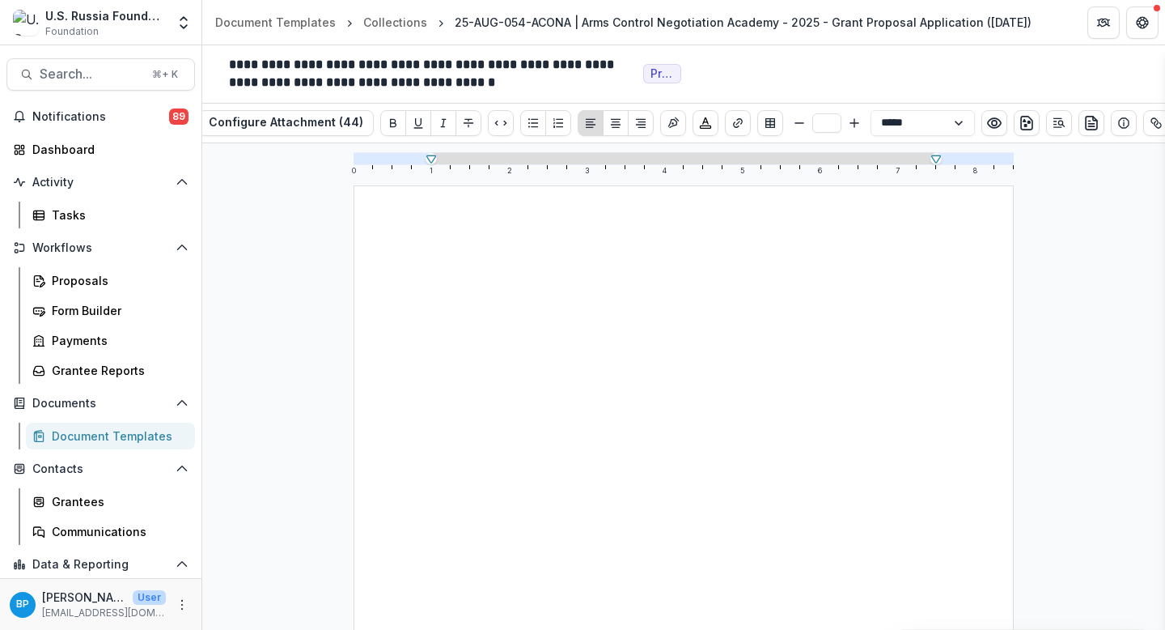
click at [986, 227] on div "0 1 2 3 4 5 6 7 8" at bounding box center [683, 386] width 963 height 486
click at [725, 276] on p at bounding box center [683, 273] width 503 height 19
click at [986, 129] on icon "preview-proposal-pdf" at bounding box center [1092, 123] width 16 height 16
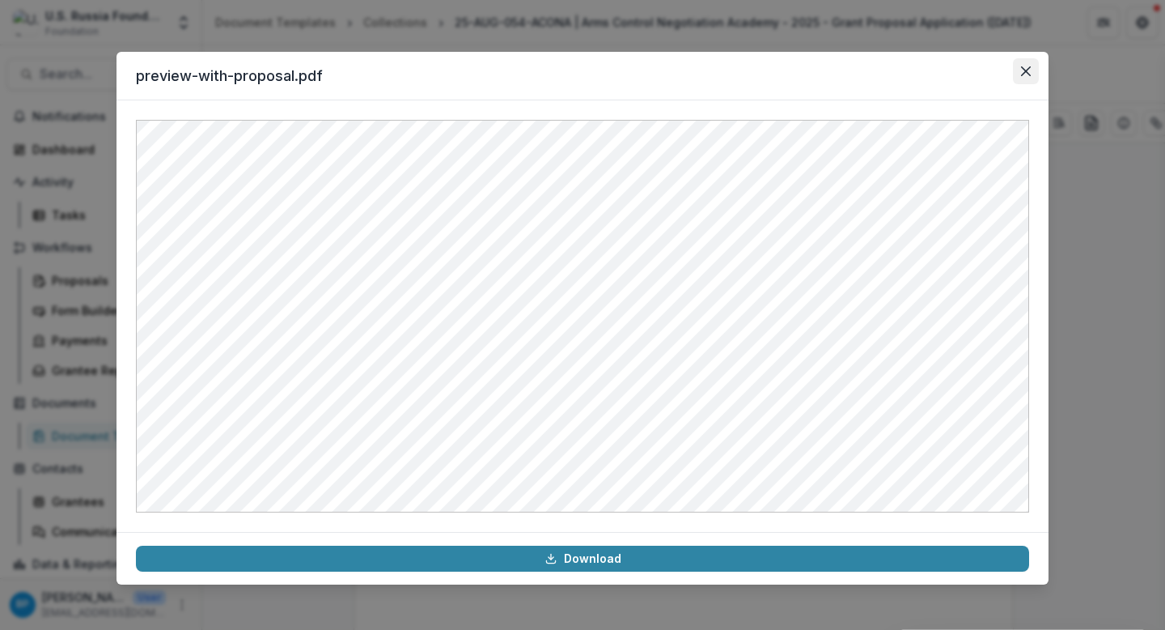
click at [986, 70] on icon "Close" at bounding box center [1026, 71] width 10 height 10
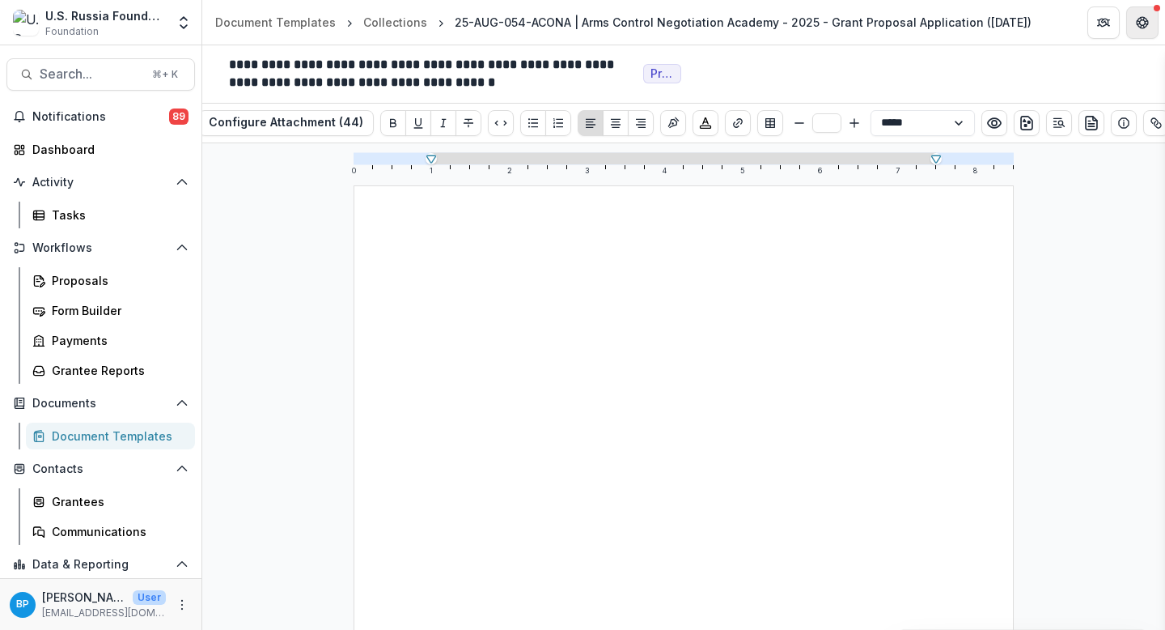
click at [986, 11] on button "Get Help" at bounding box center [1142, 22] width 32 height 32
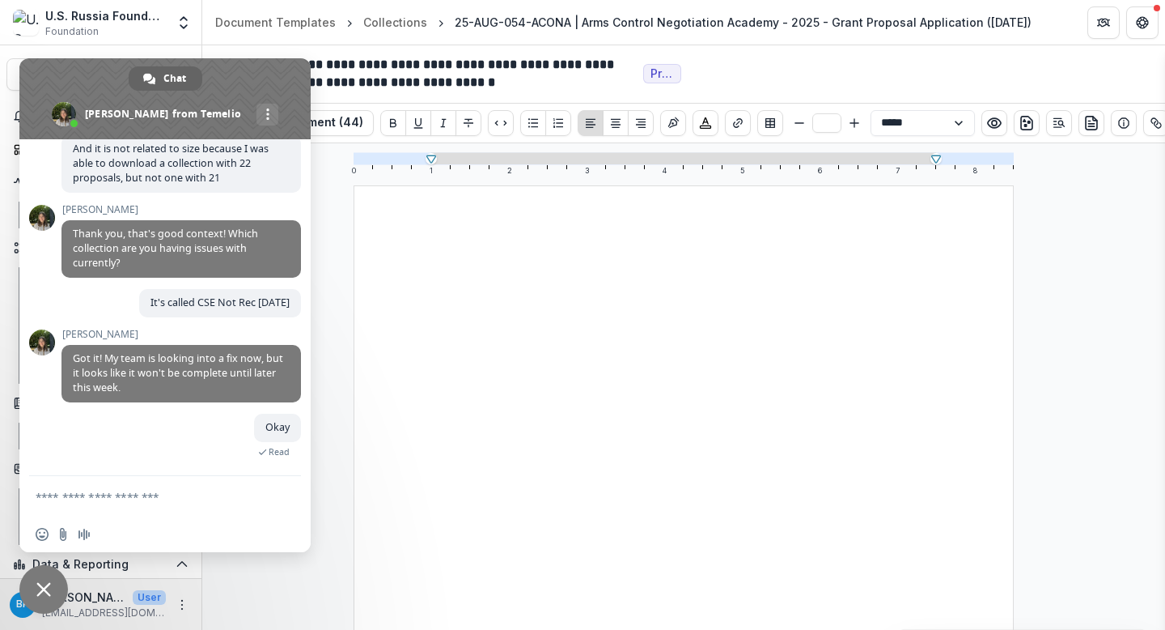
click at [43, 583] on span "Close chat" at bounding box center [43, 589] width 15 height 15
